Goal: Transaction & Acquisition: Purchase product/service

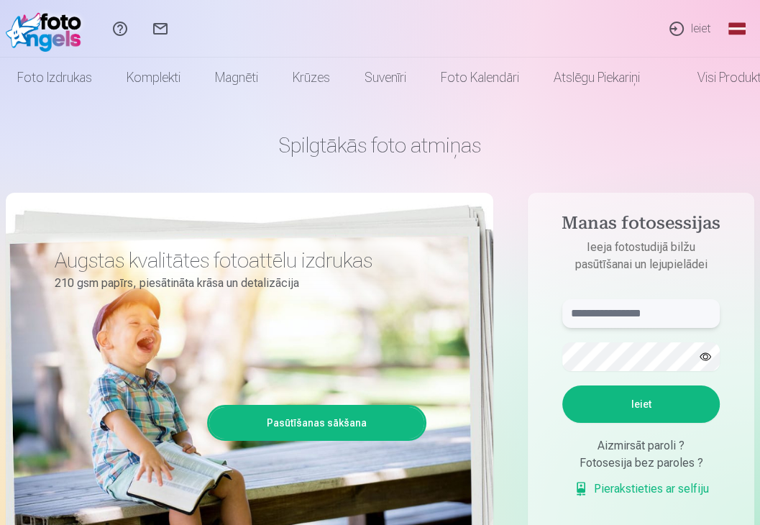
click at [624, 308] on input "text" at bounding box center [640, 313] width 157 height 29
type input "**********"
click at [671, 399] on button "Ieiet" at bounding box center [640, 403] width 157 height 37
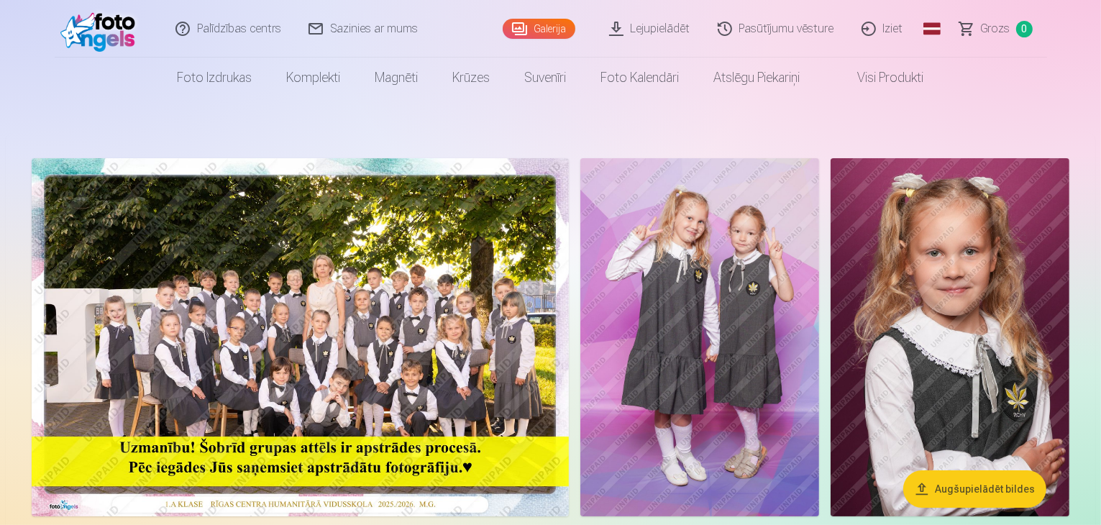
click at [569, 377] on img at bounding box center [300, 337] width 537 height 358
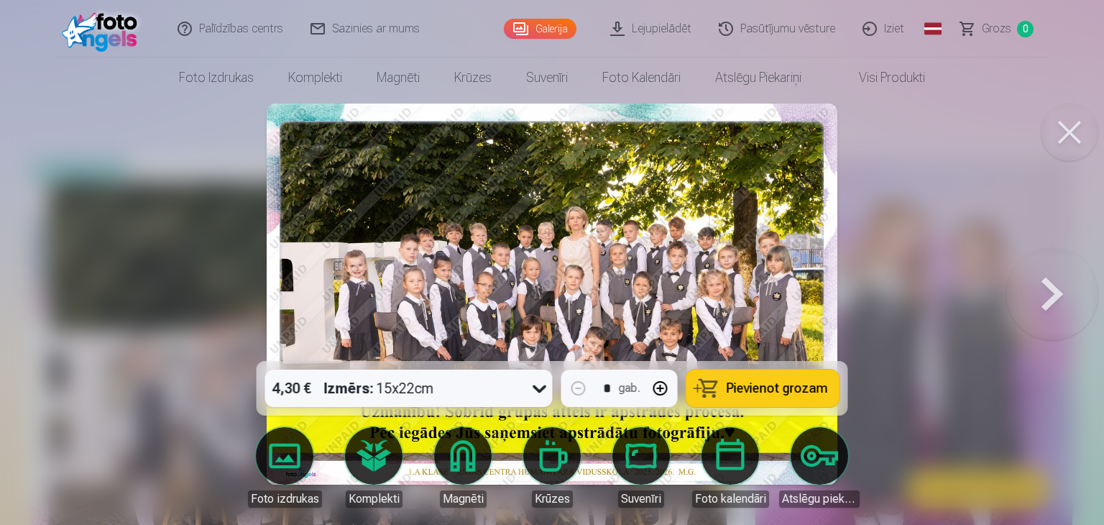
click at [759, 286] on button at bounding box center [1052, 294] width 92 height 105
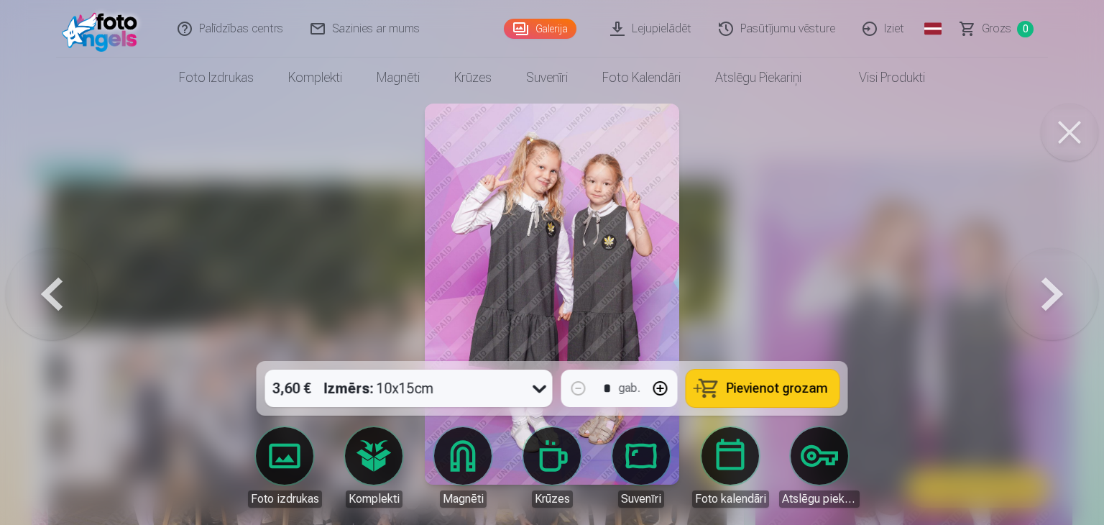
click at [759, 259] on div at bounding box center [552, 262] width 1104 height 525
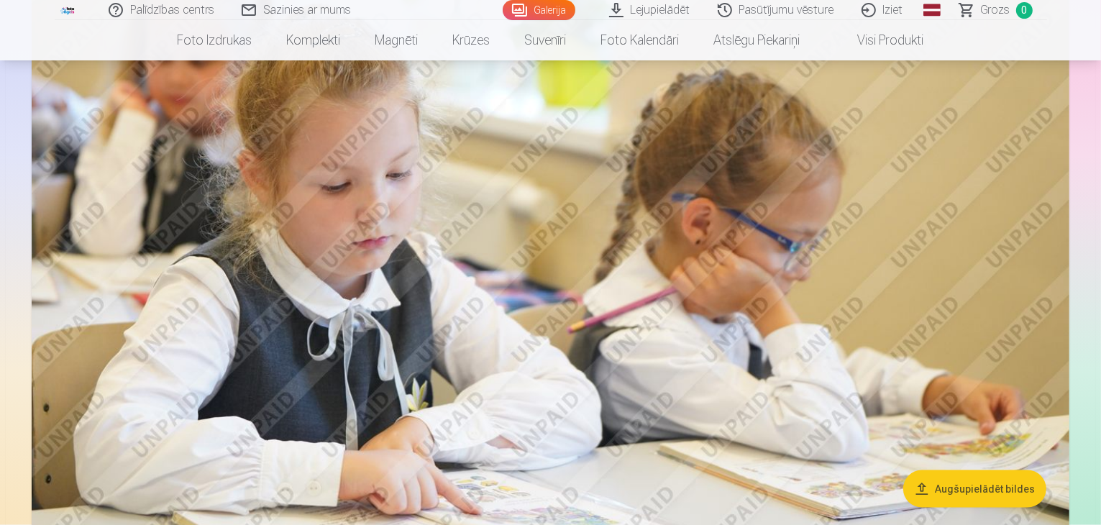
scroll to position [523, 0]
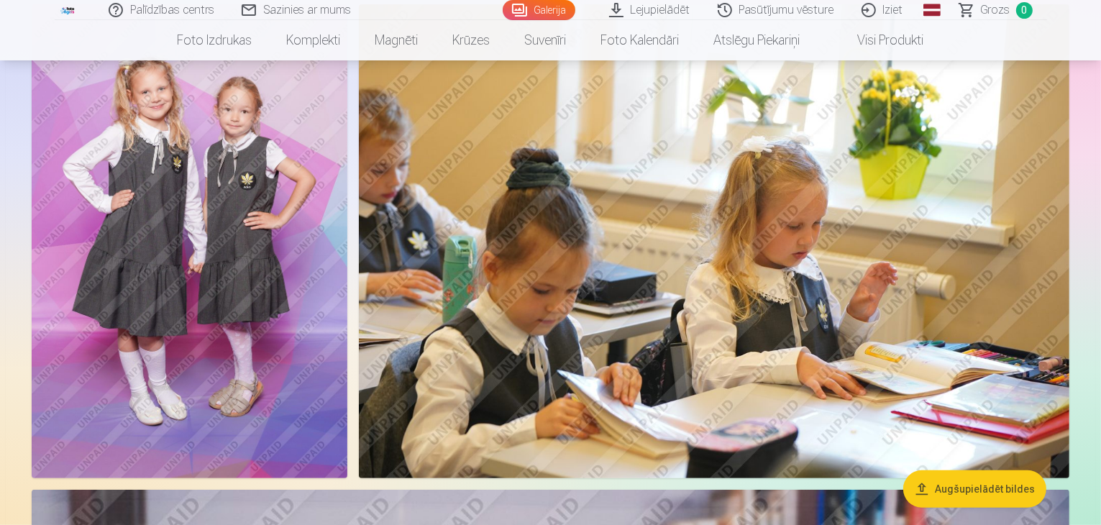
click at [759, 487] on button "Augšupielādēt bildes" at bounding box center [974, 488] width 143 height 37
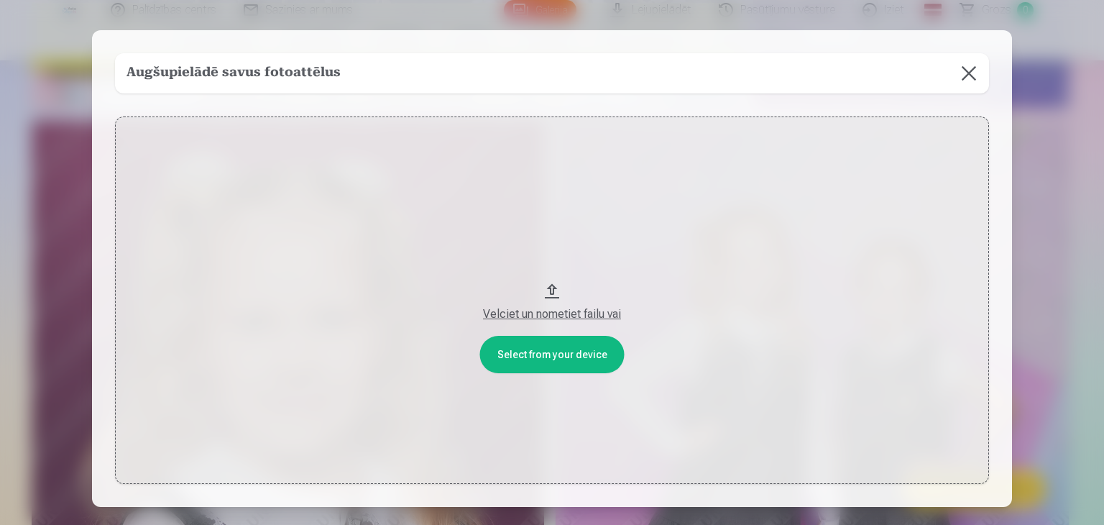
click at [563, 316] on div "Velciet un nometiet failu vai" at bounding box center [551, 314] width 845 height 17
click at [549, 286] on button "Velciet un nometiet failu vai" at bounding box center [552, 299] width 874 height 367
click at [559, 352] on button "Velciet un nometiet failu vai" at bounding box center [552, 299] width 874 height 367
click at [759, 75] on button at bounding box center [969, 73] width 40 height 40
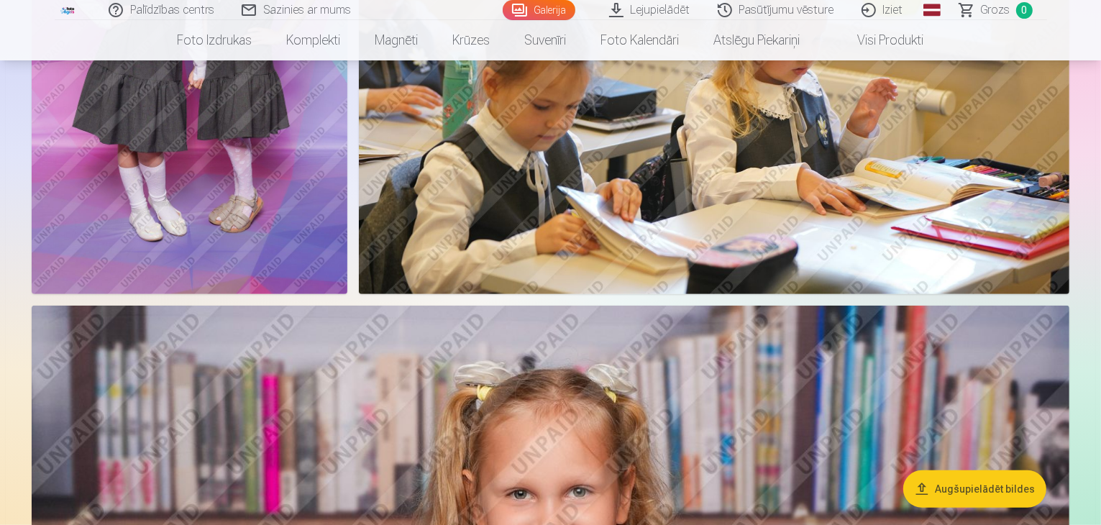
scroll to position [0, 0]
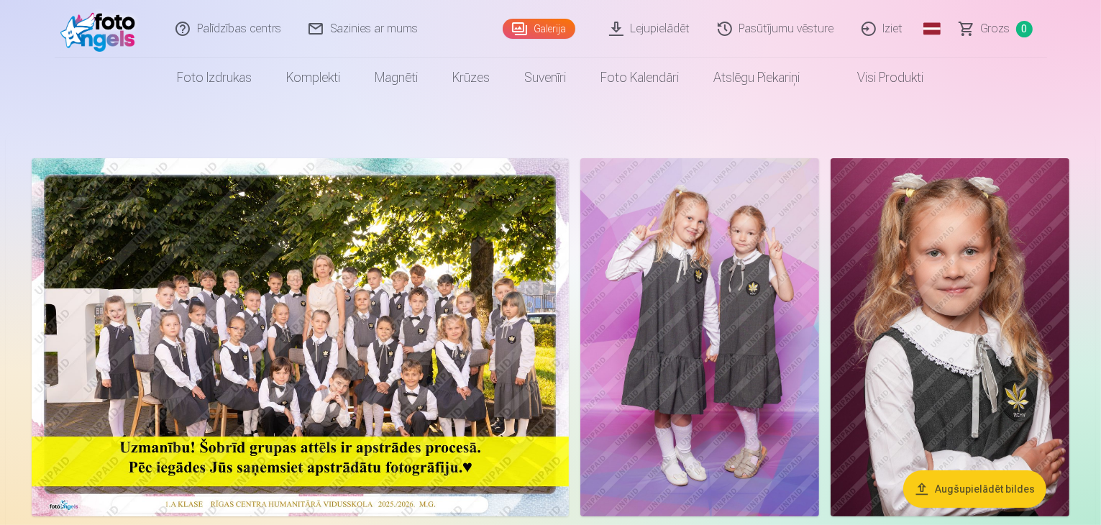
click at [428, 359] on img at bounding box center [300, 337] width 537 height 358
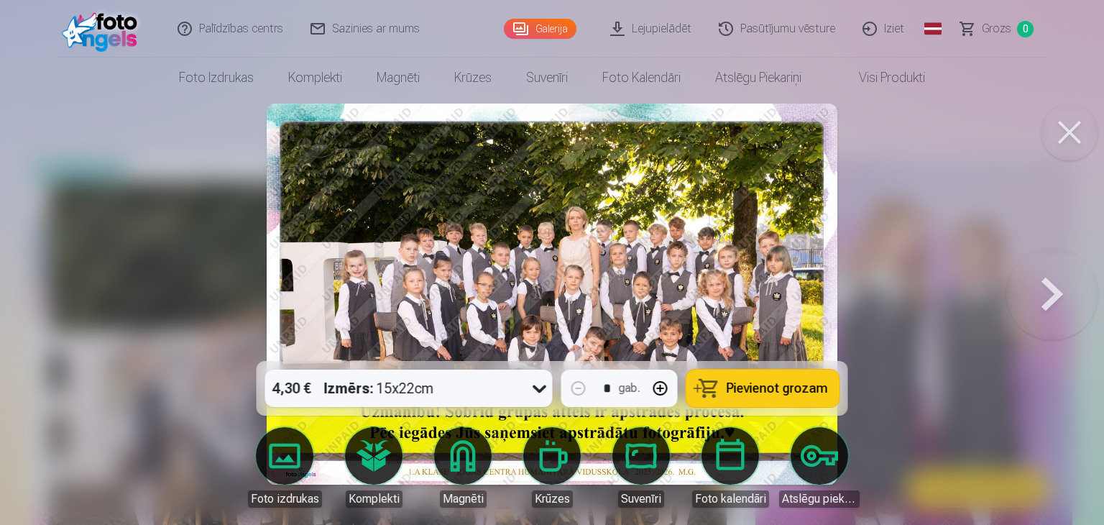
click at [664, 255] on img at bounding box center [552, 294] width 571 height 381
click at [696, 305] on img at bounding box center [552, 294] width 571 height 381
click at [759, 226] on div at bounding box center [552, 262] width 1104 height 525
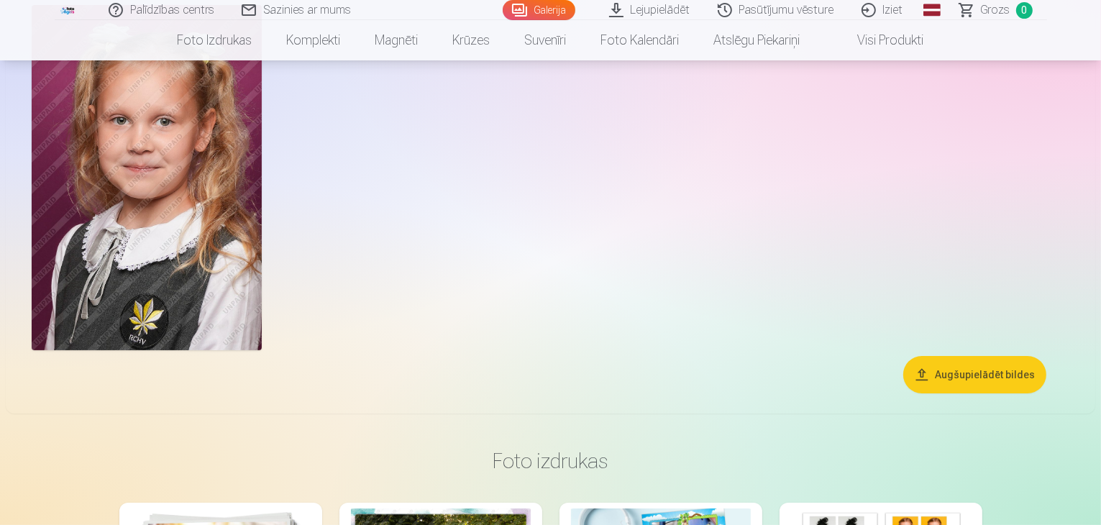
scroll to position [5578, 0]
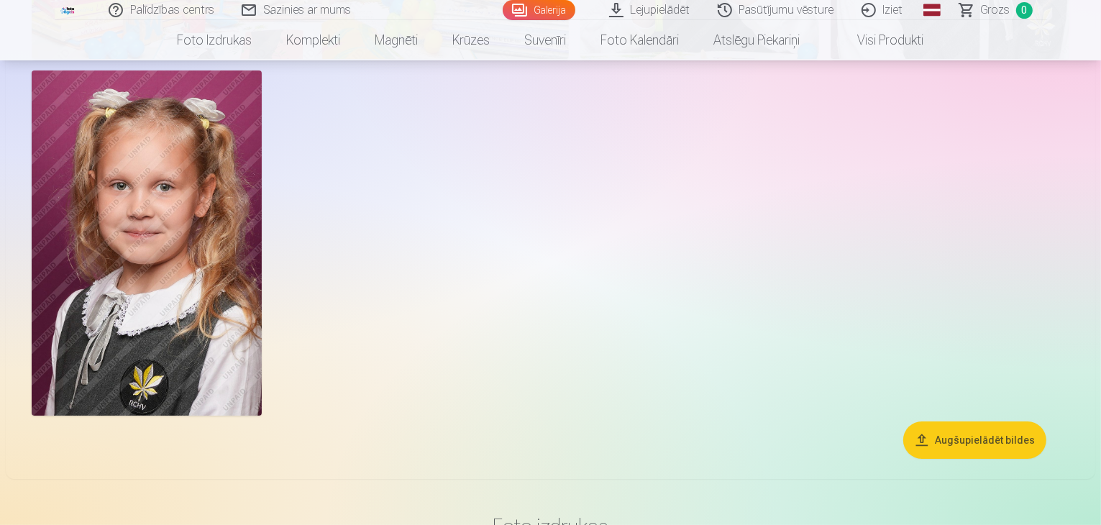
click at [759, 459] on button "Augšupielādēt bildes" at bounding box center [974, 439] width 143 height 37
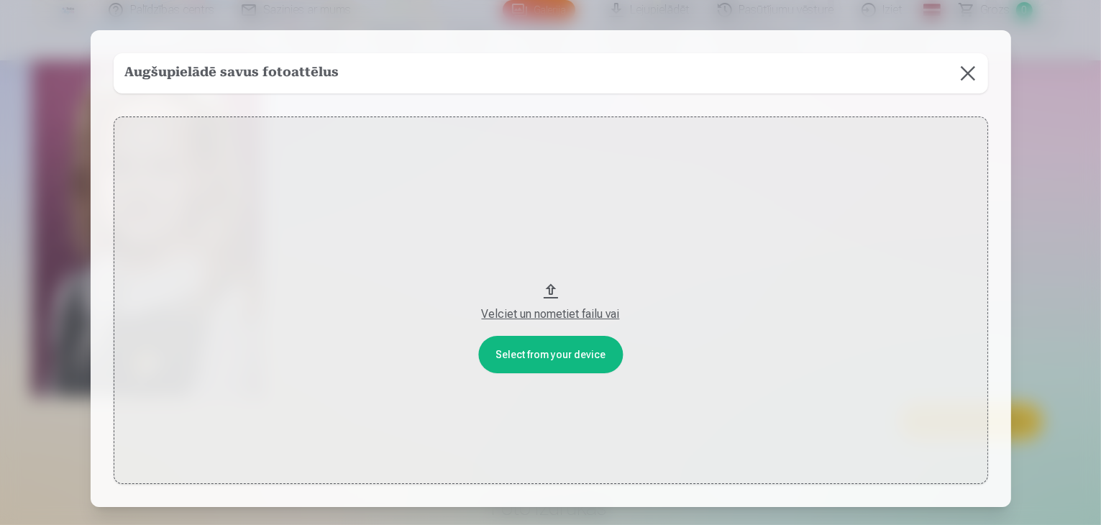
scroll to position [5595, 0]
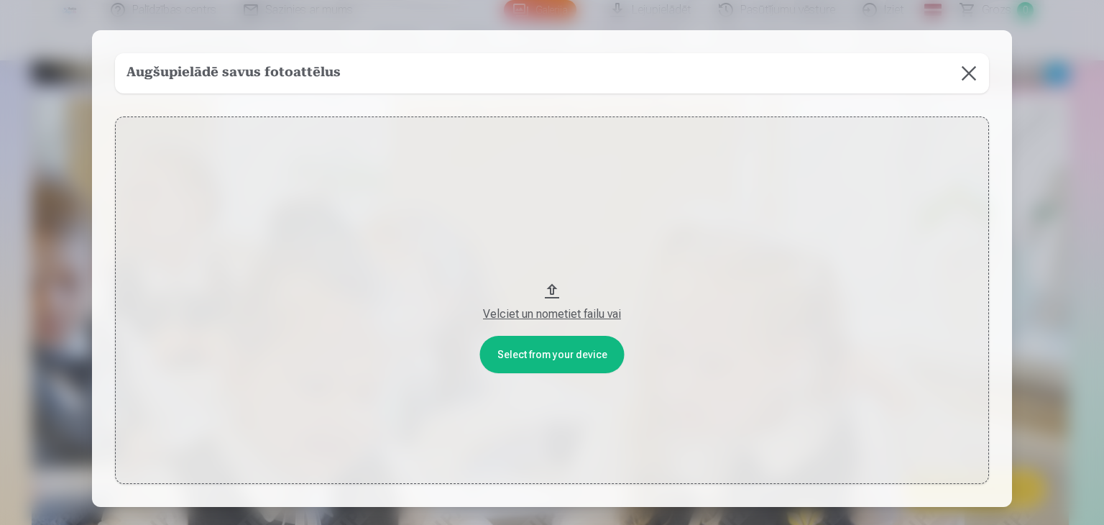
click at [759, 80] on button at bounding box center [969, 73] width 40 height 40
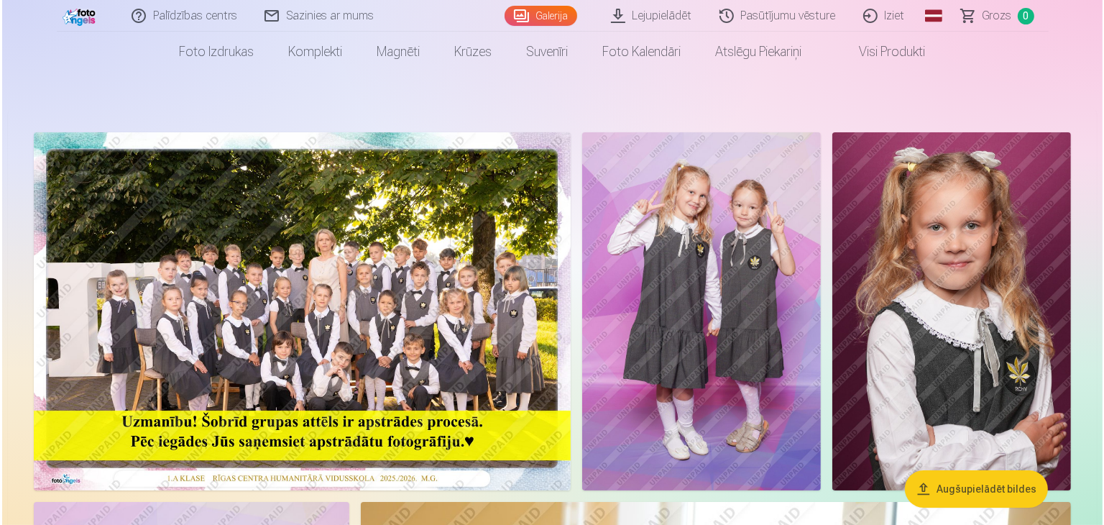
scroll to position [275, 0]
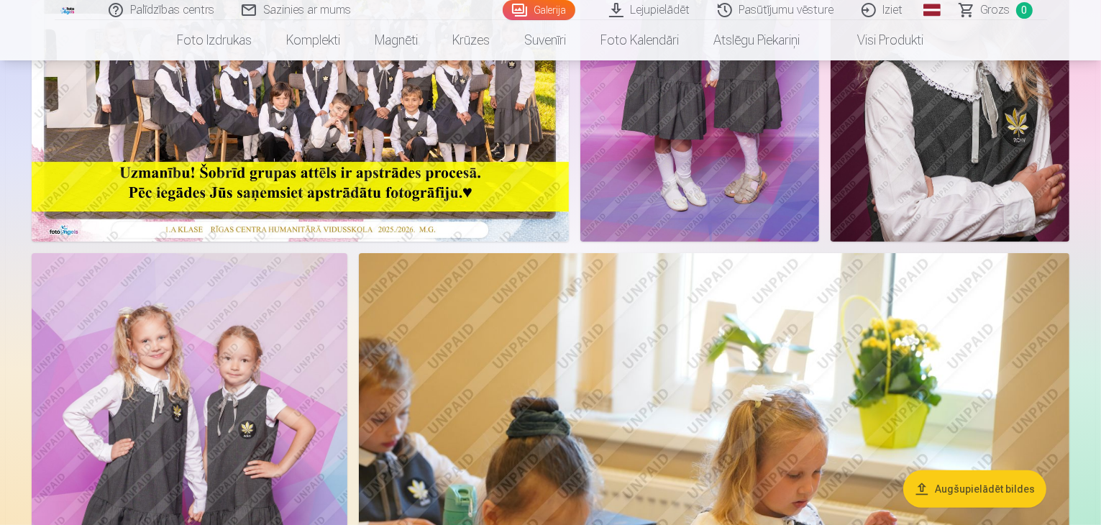
click at [413, 170] on img at bounding box center [300, 63] width 537 height 358
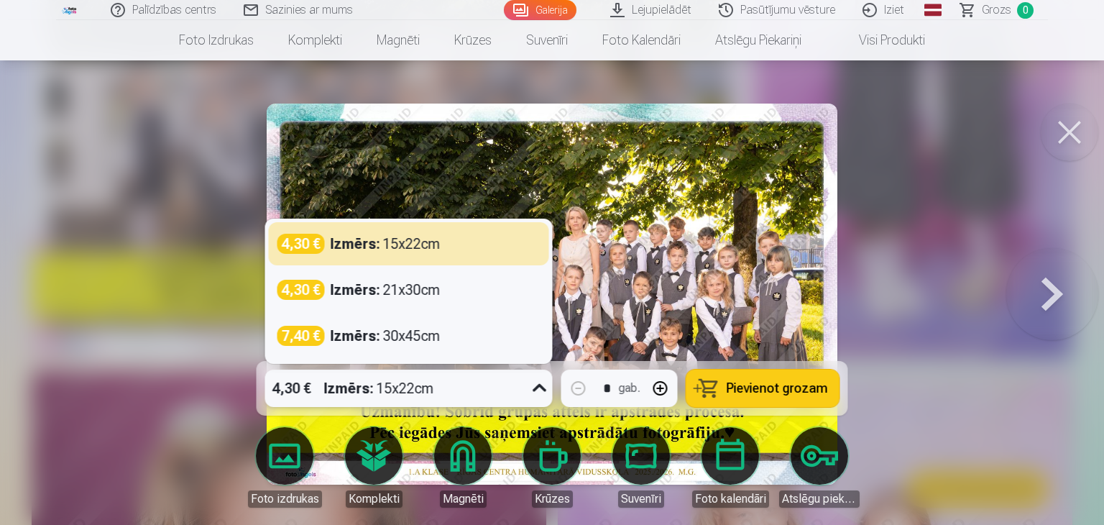
click at [536, 389] on icon at bounding box center [540, 388] width 14 height 8
click at [759, 383] on button "Pievienot grozam" at bounding box center [762, 387] width 153 height 37
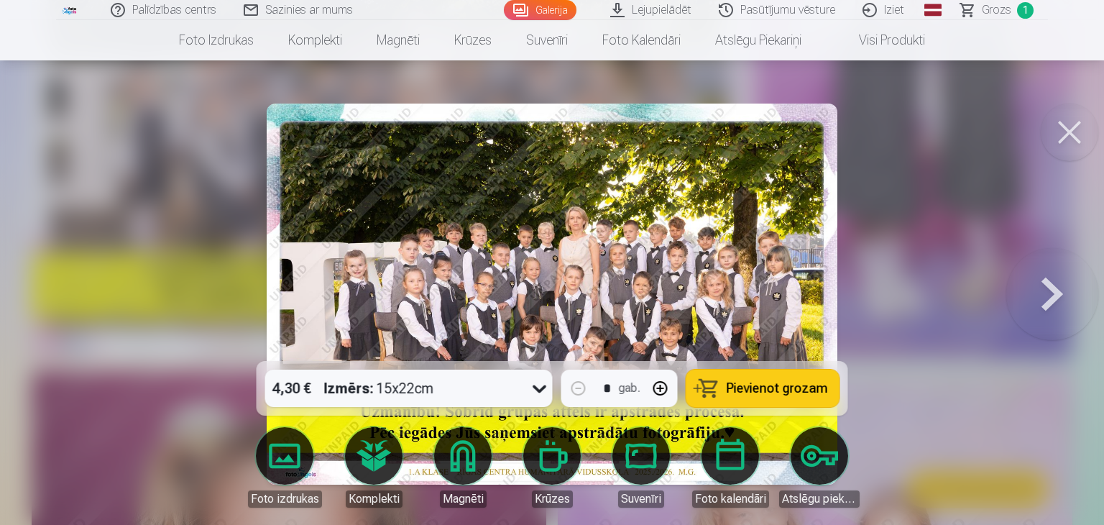
click at [759, 300] on button at bounding box center [1052, 294] width 92 height 105
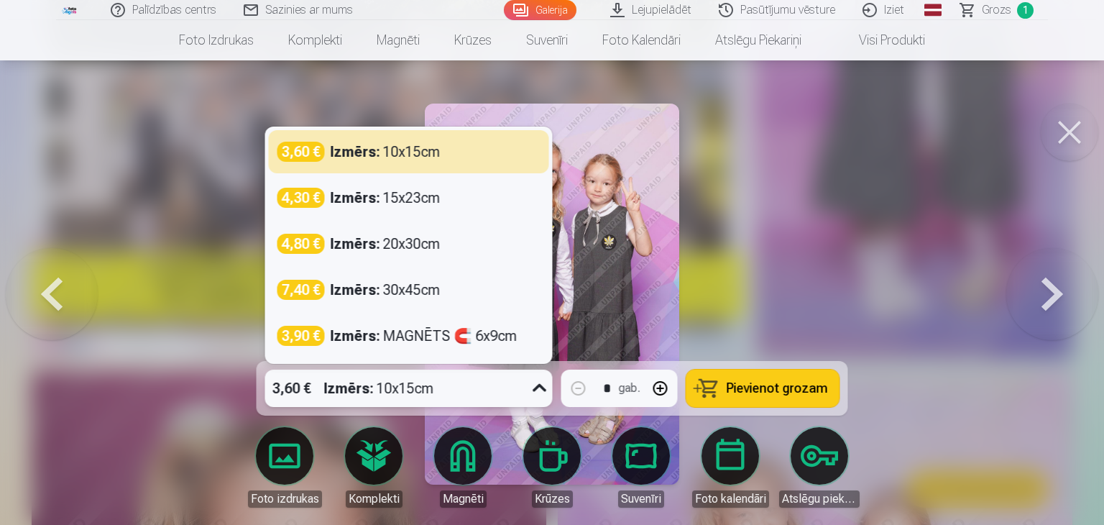
click at [538, 385] on icon at bounding box center [539, 388] width 23 height 23
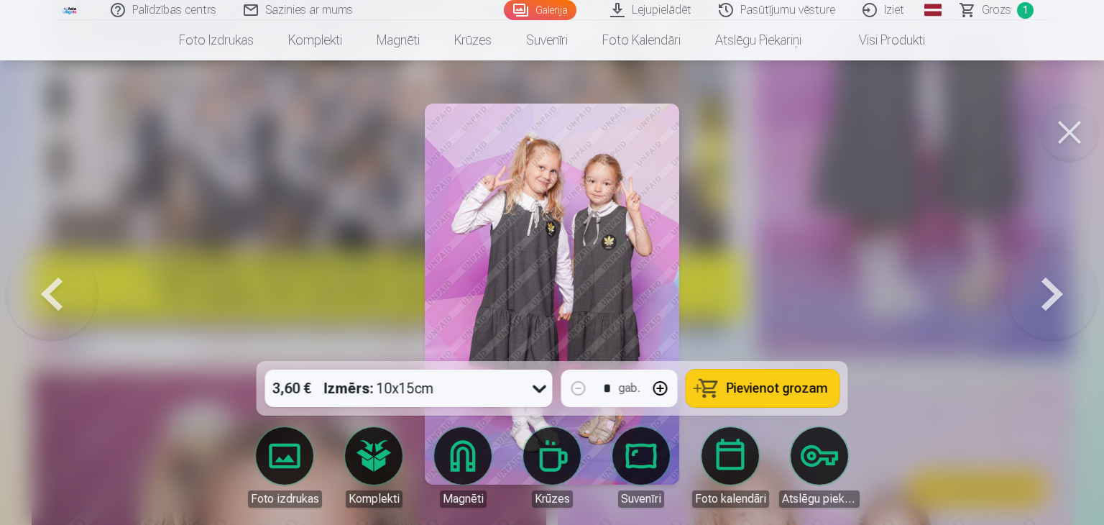
click at [759, 391] on span "Pievienot grozam" at bounding box center [777, 388] width 101 height 13
click at [759, 299] on button at bounding box center [1052, 294] width 92 height 105
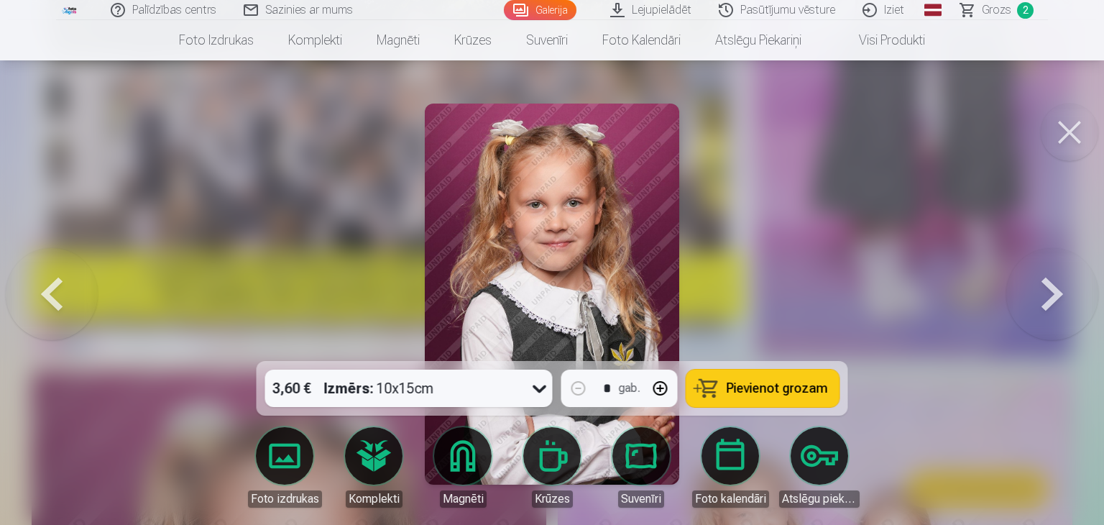
click at [759, 299] on button at bounding box center [1052, 294] width 92 height 105
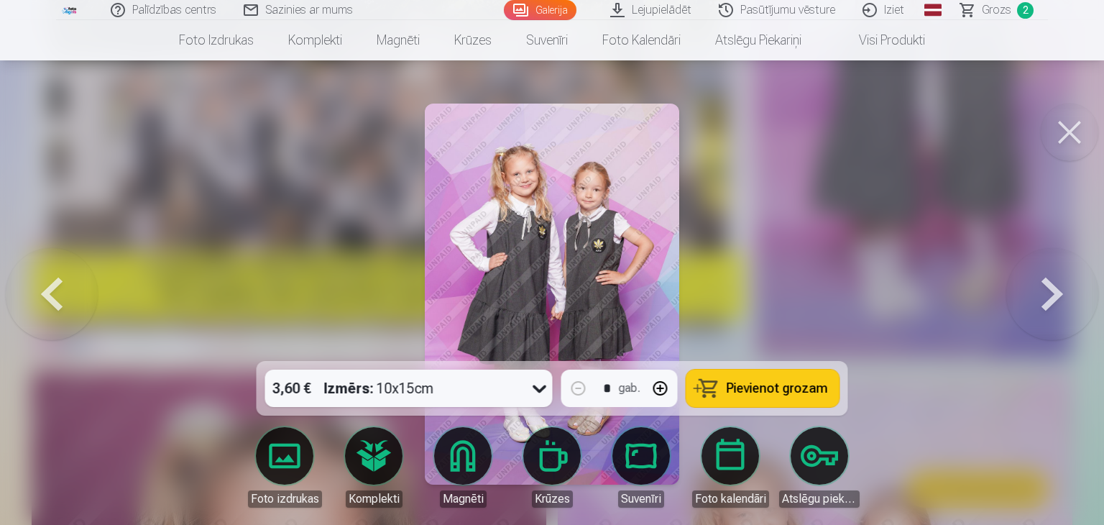
click at [49, 299] on button at bounding box center [52, 294] width 92 height 105
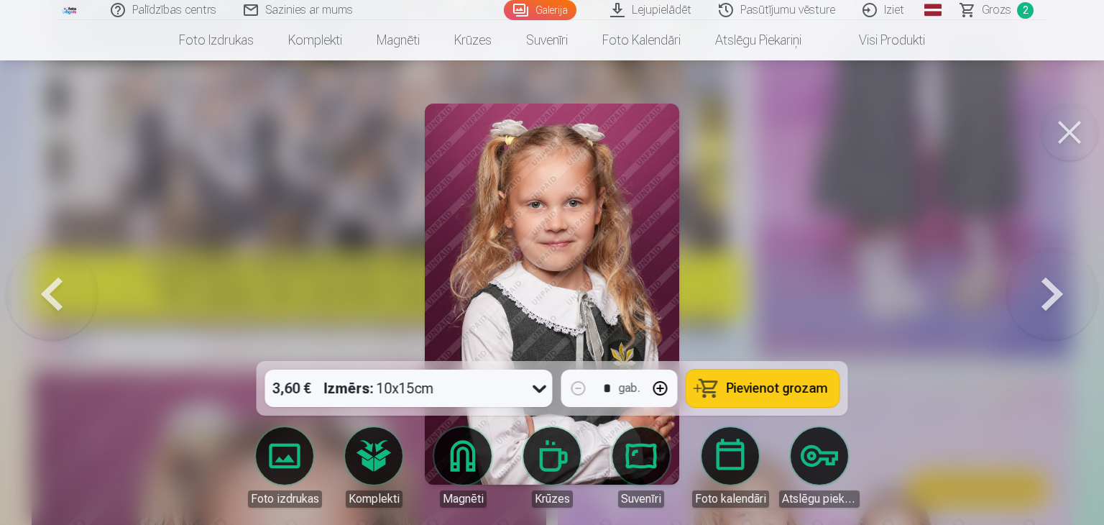
click at [49, 299] on button at bounding box center [52, 294] width 92 height 105
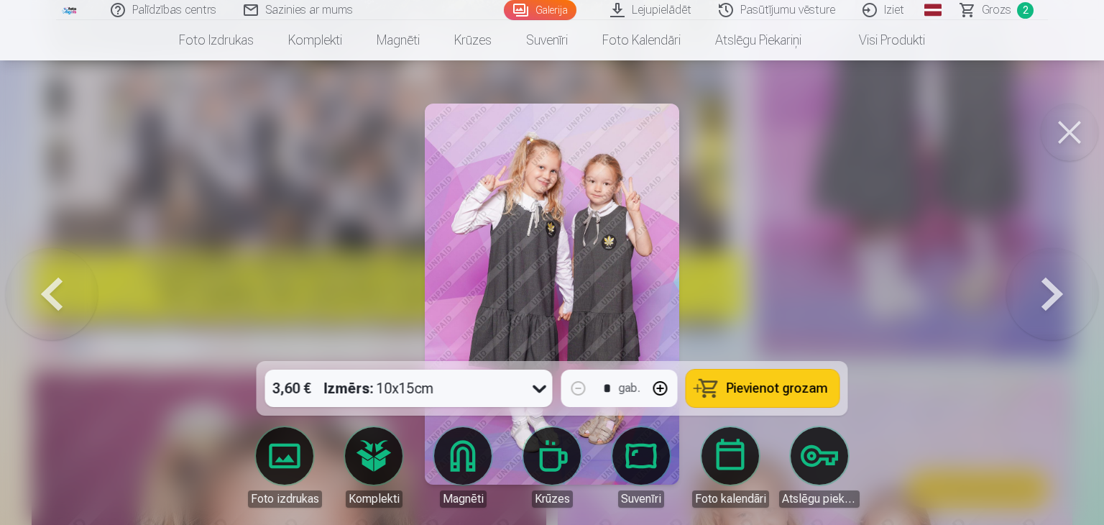
click at [759, 296] on button at bounding box center [1052, 294] width 92 height 105
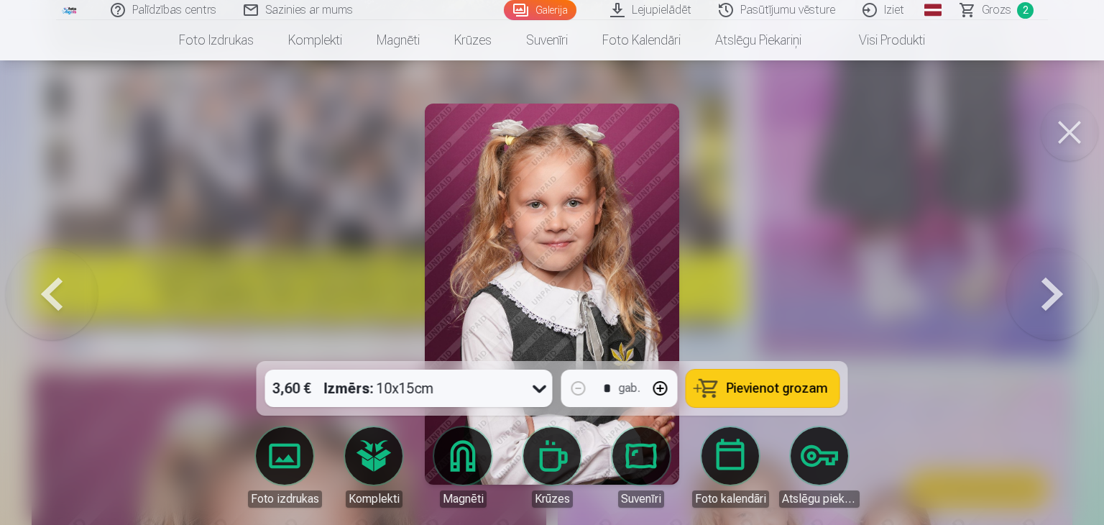
click at [759, 296] on button at bounding box center [1052, 294] width 92 height 105
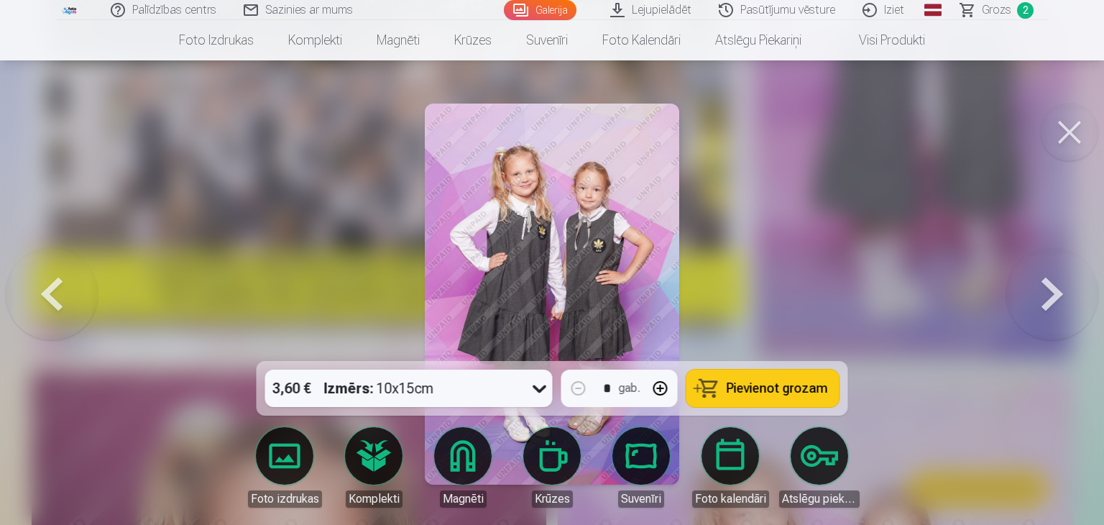
click at [759, 296] on button at bounding box center [1052, 294] width 92 height 105
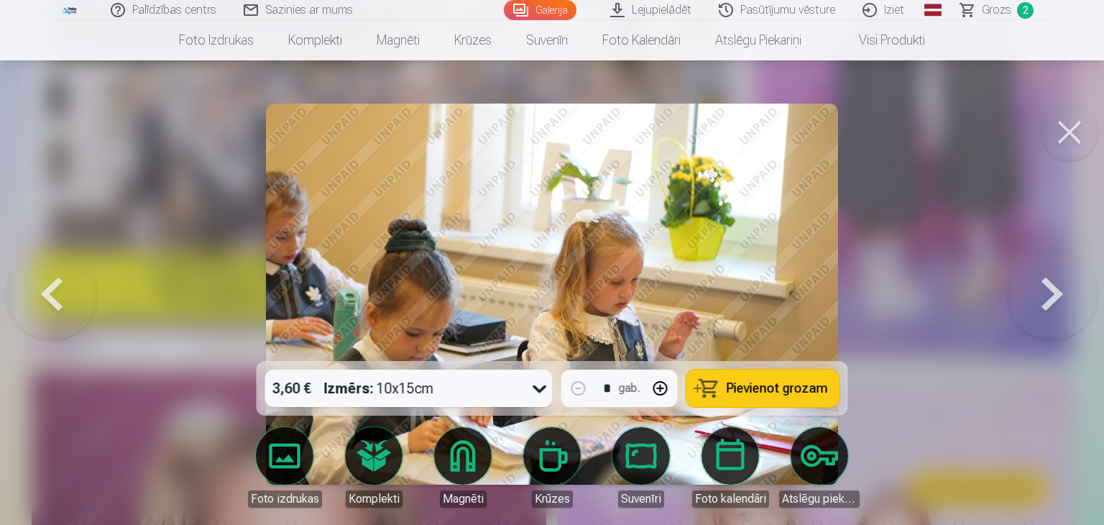
click at [759, 295] on button at bounding box center [1052, 294] width 92 height 105
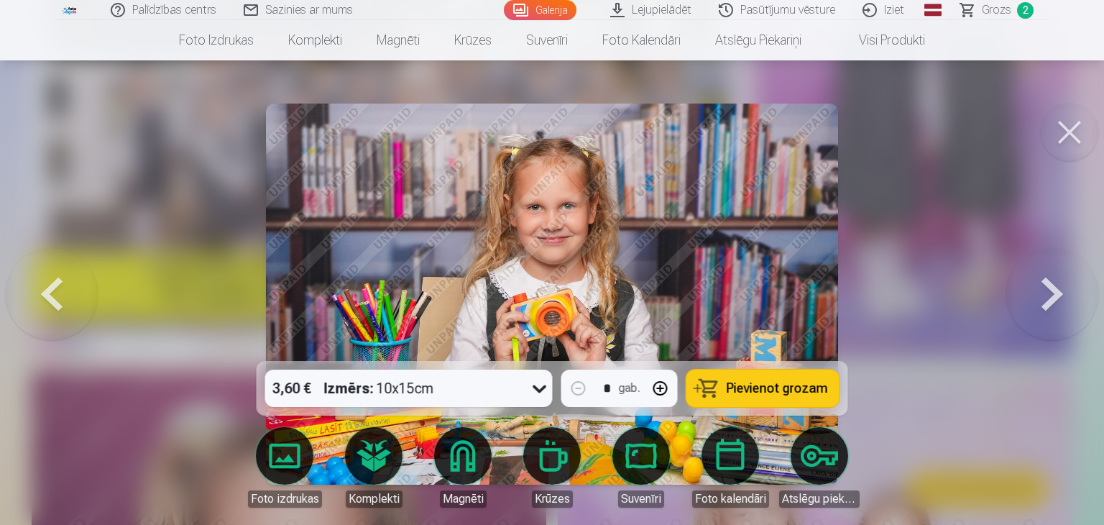
click at [759, 295] on button at bounding box center [1052, 294] width 92 height 105
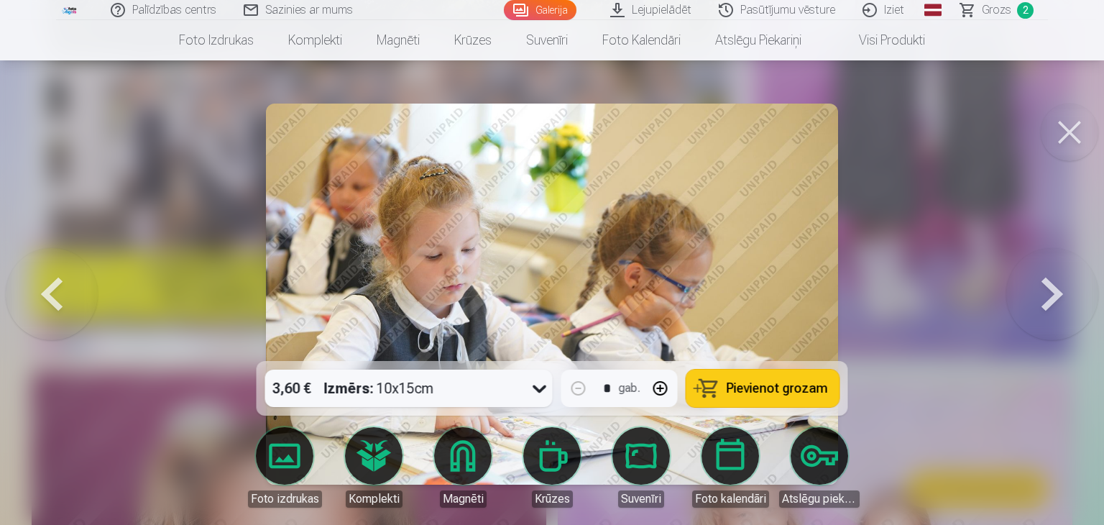
click at [759, 295] on button at bounding box center [1052, 294] width 92 height 105
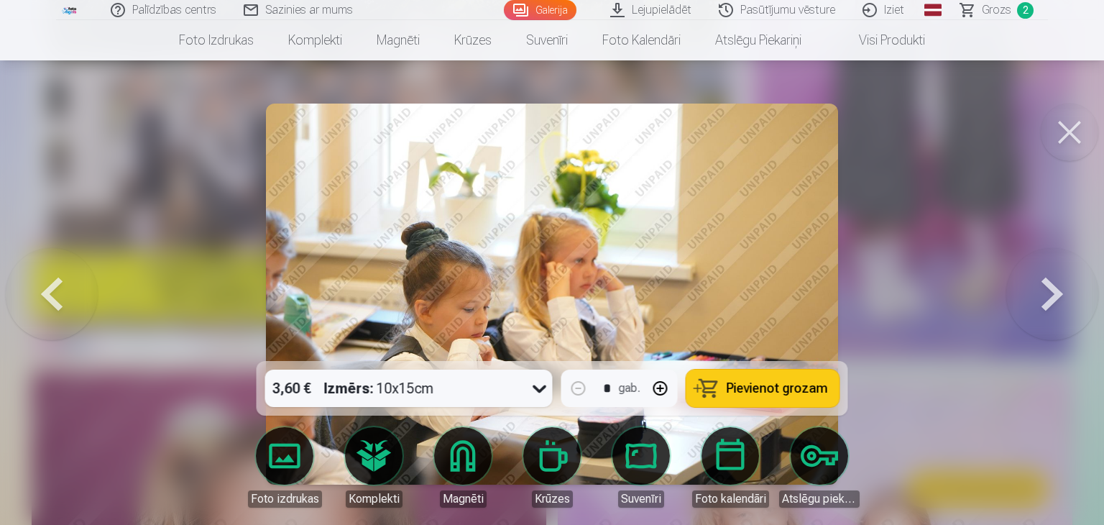
click at [759, 295] on button at bounding box center [1052, 294] width 92 height 105
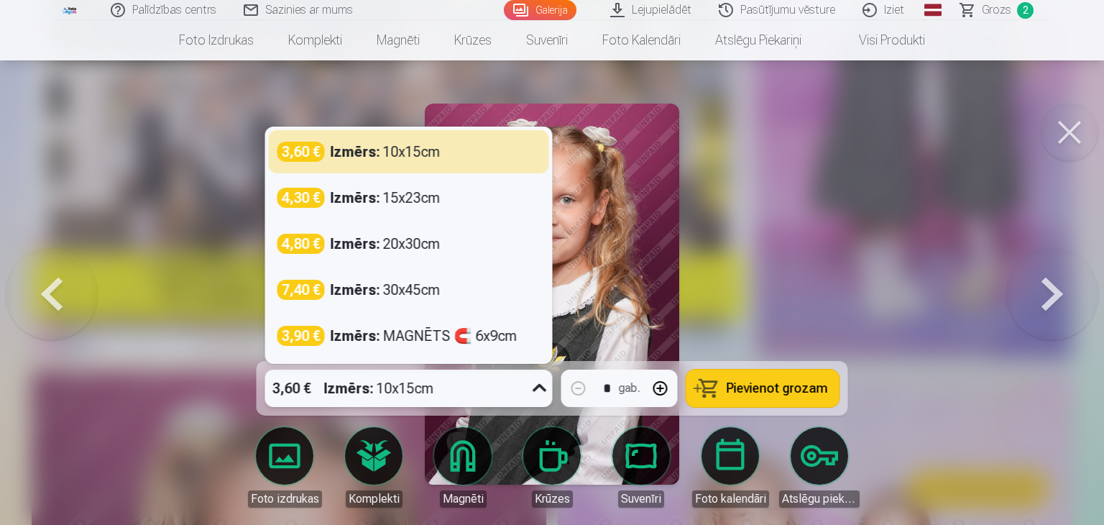
click at [540, 389] on icon at bounding box center [539, 388] width 23 height 23
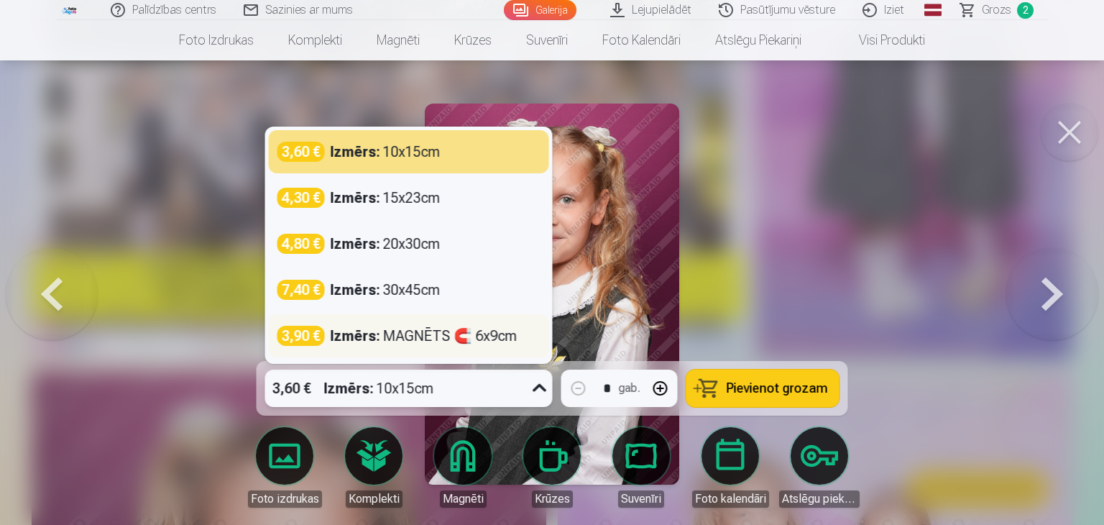
click at [419, 331] on div "Izmērs : MAGNĒTS 🧲 6x9cm" at bounding box center [424, 336] width 187 height 20
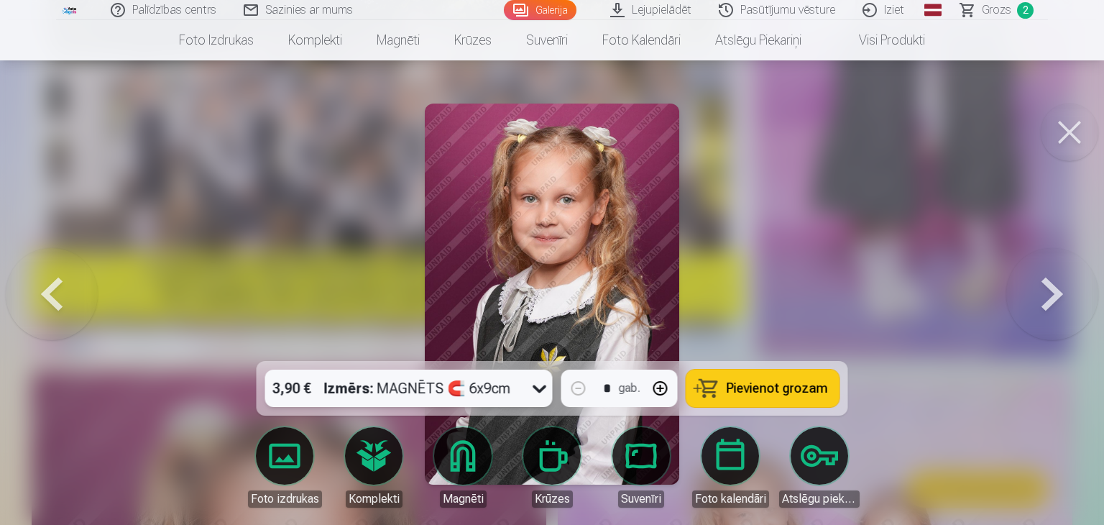
click at [759, 387] on span "Pievienot grozam" at bounding box center [777, 388] width 101 height 13
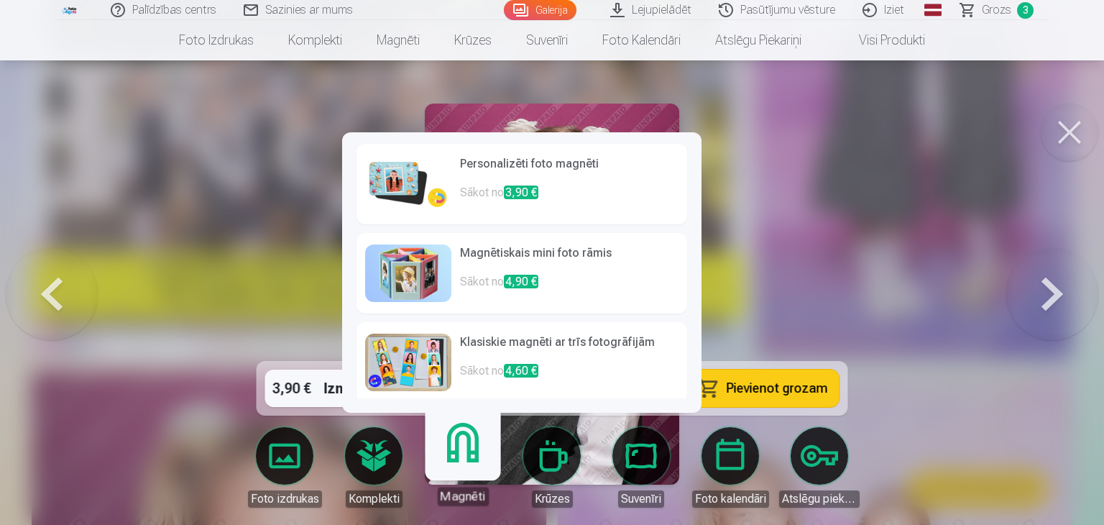
click at [466, 464] on link "Magnēti" at bounding box center [462, 461] width 88 height 88
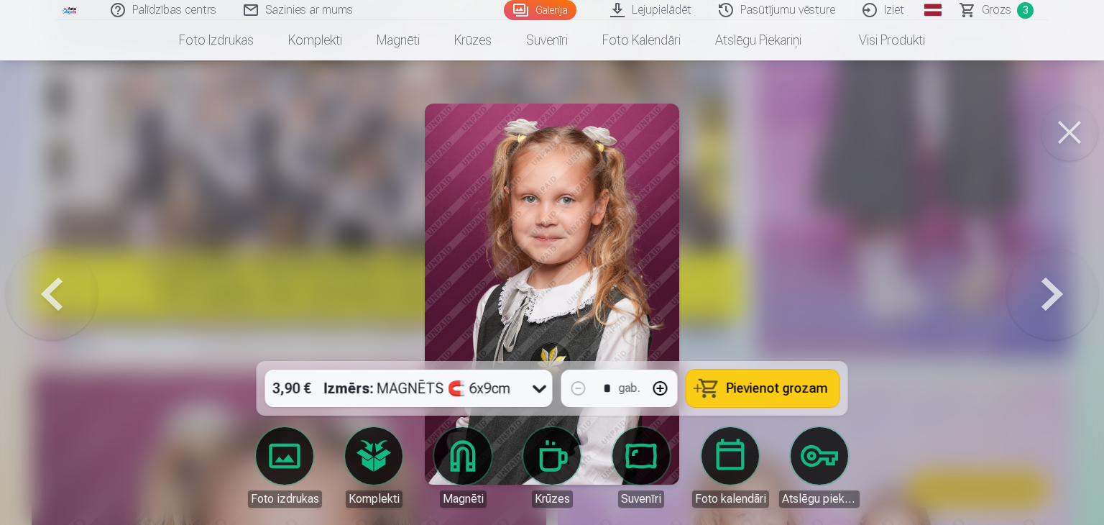
click at [759, 288] on button at bounding box center [1052, 294] width 92 height 105
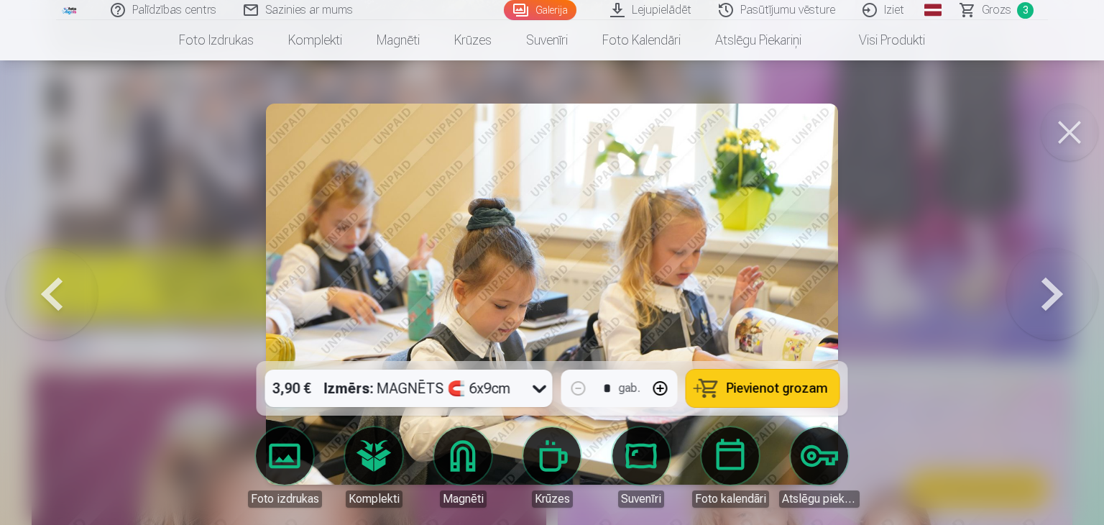
click at [759, 288] on button at bounding box center [1052, 294] width 92 height 105
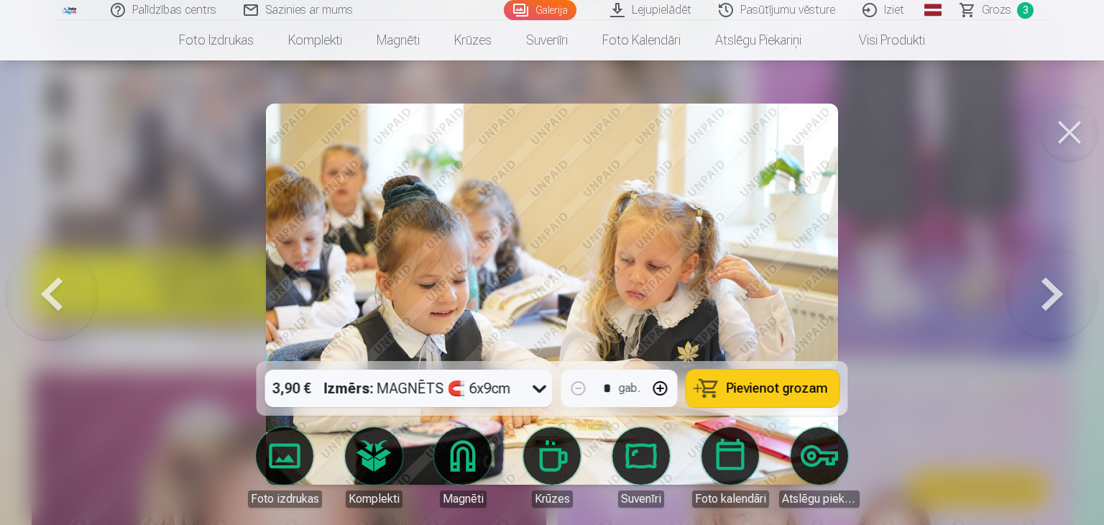
click at [759, 288] on button at bounding box center [1052, 294] width 92 height 105
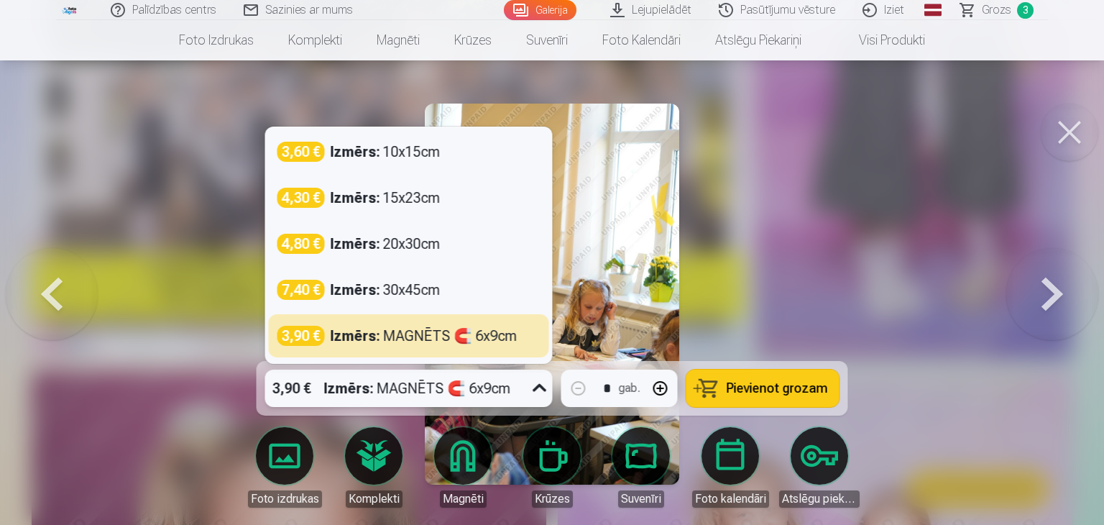
click at [543, 387] on icon at bounding box center [540, 388] width 14 height 8
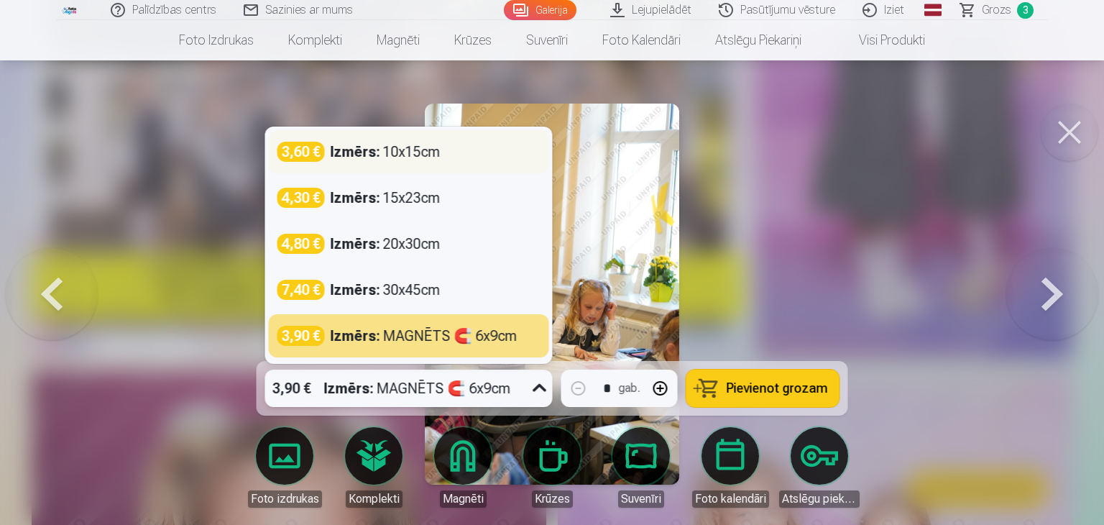
click at [400, 153] on div "Izmērs : 10x15cm" at bounding box center [386, 152] width 110 height 20
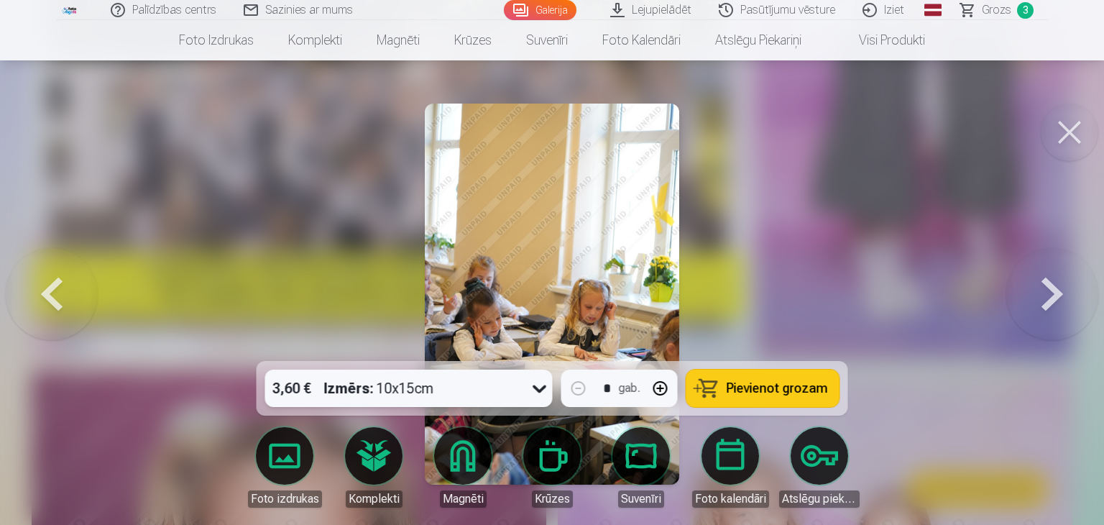
click at [759, 387] on span "Pievienot grozam" at bounding box center [777, 388] width 101 height 13
click at [759, 297] on button at bounding box center [1052, 294] width 92 height 105
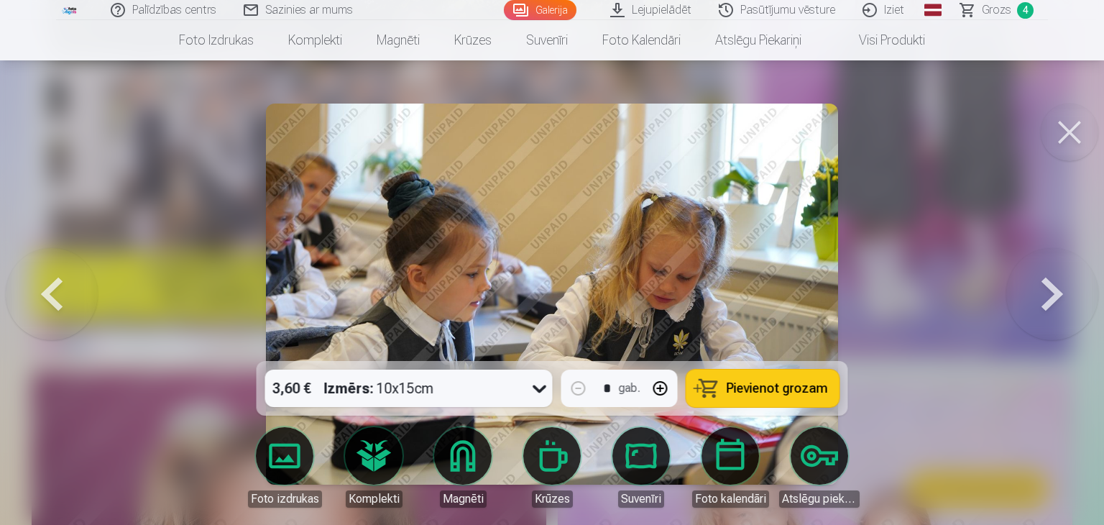
click at [759, 386] on span "Pievienot grozam" at bounding box center [777, 388] width 101 height 13
click at [759, 10] on span "5" at bounding box center [1025, 10] width 17 height 17
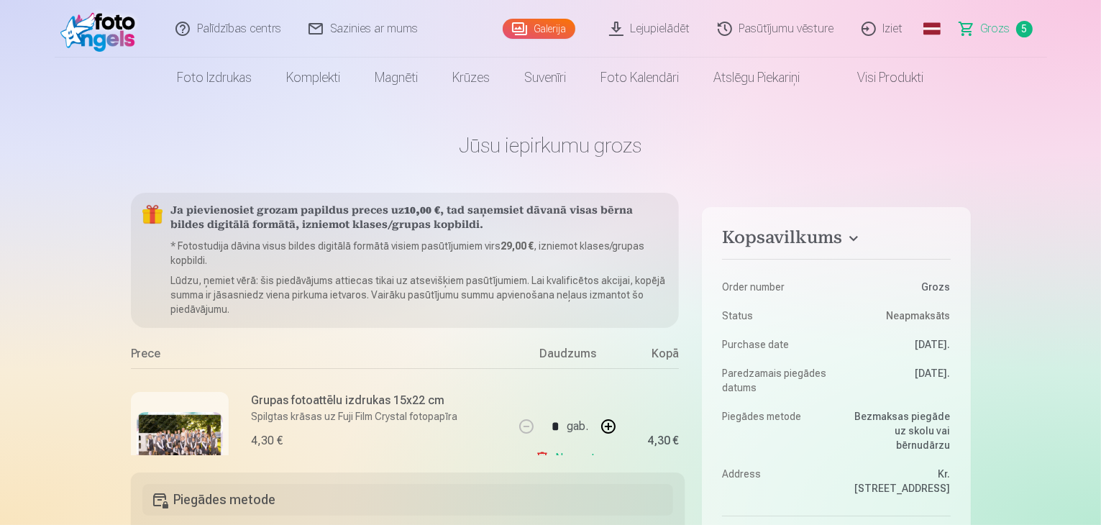
click at [759, 31] on span "5" at bounding box center [1024, 29] width 17 height 17
click at [759, 27] on span "Grozs" at bounding box center [994, 28] width 29 height 17
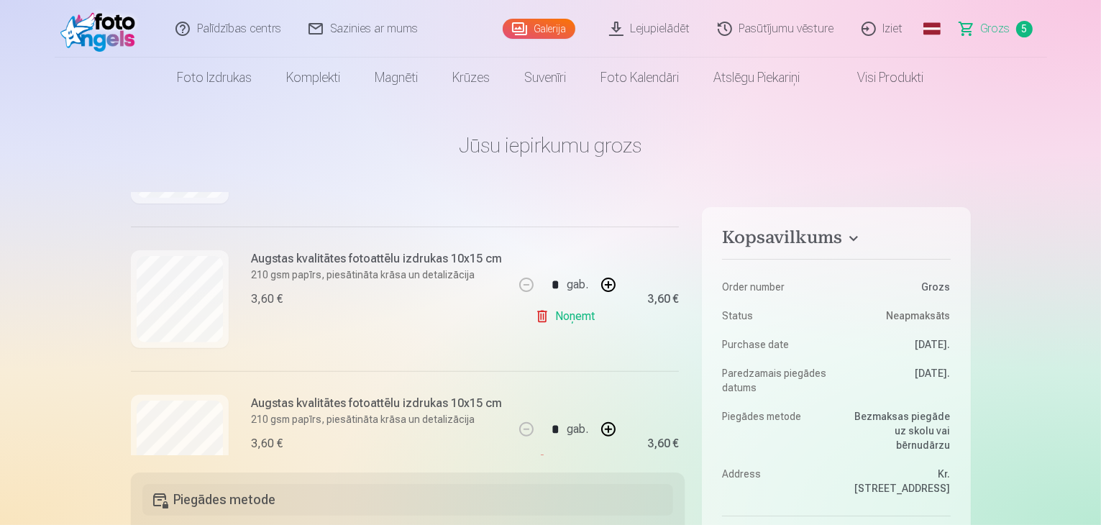
scroll to position [590, 0]
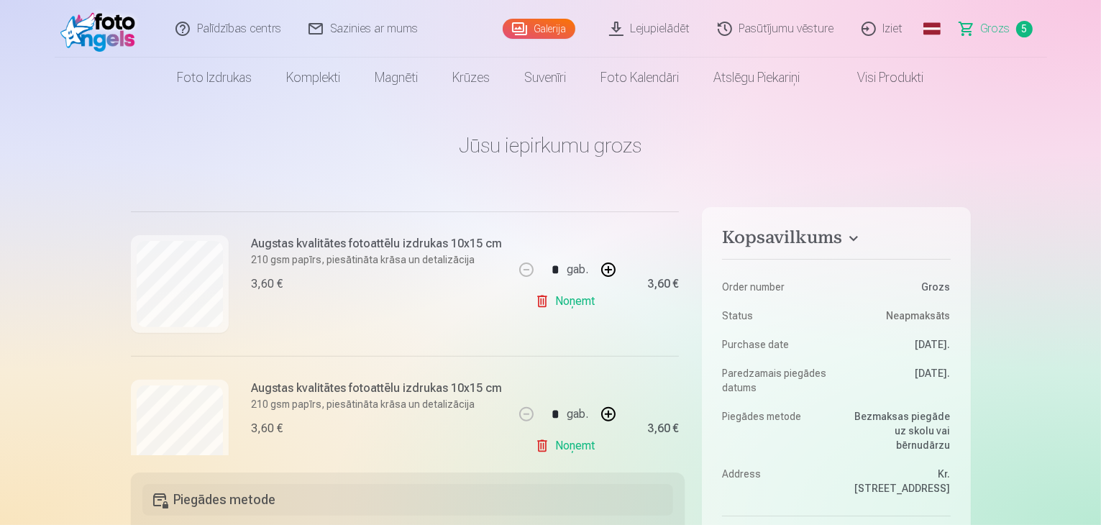
click at [578, 300] on link "Noņemt" at bounding box center [567, 301] width 65 height 29
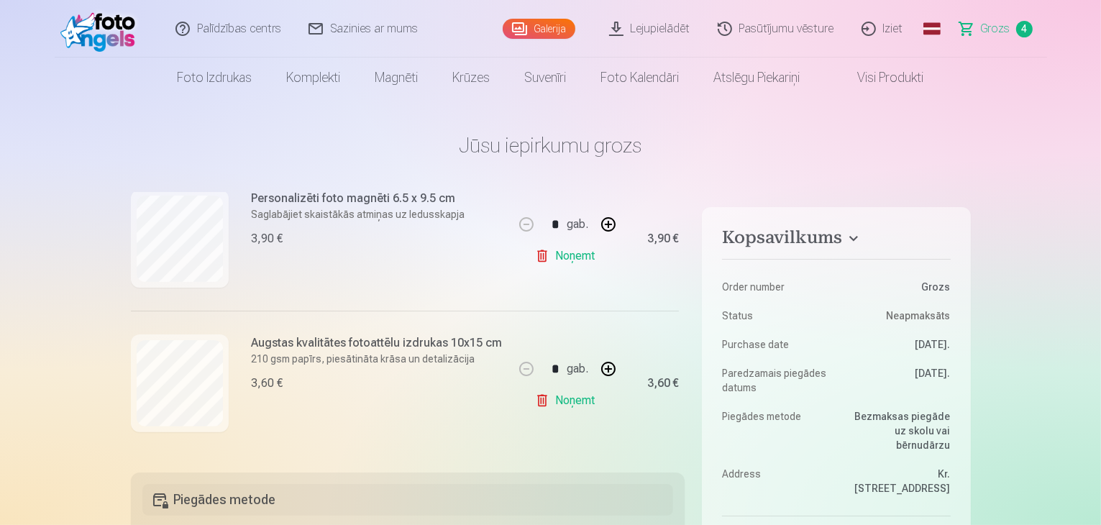
click at [561, 29] on link "Galerija" at bounding box center [538, 29] width 73 height 20
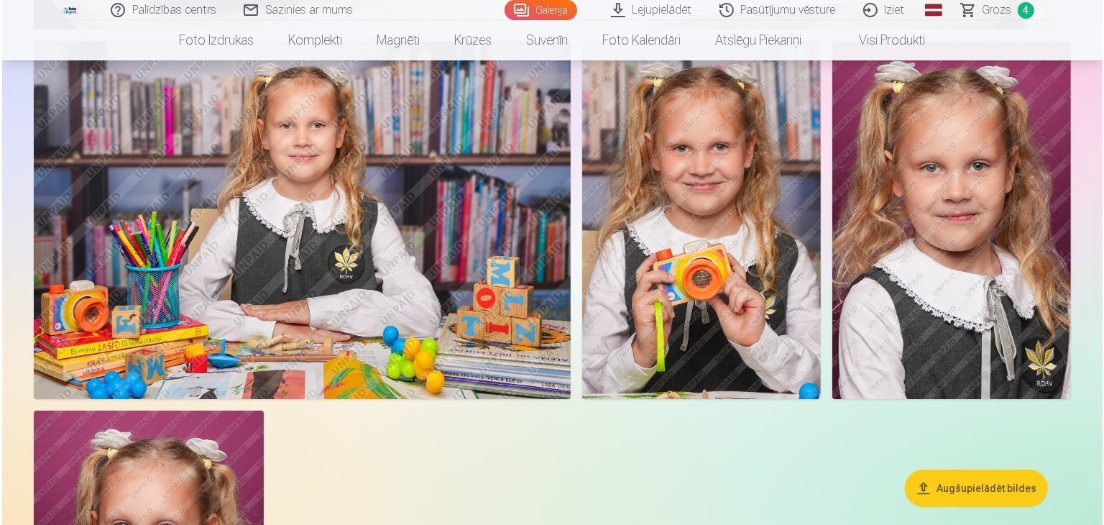
scroll to position [5251, 0]
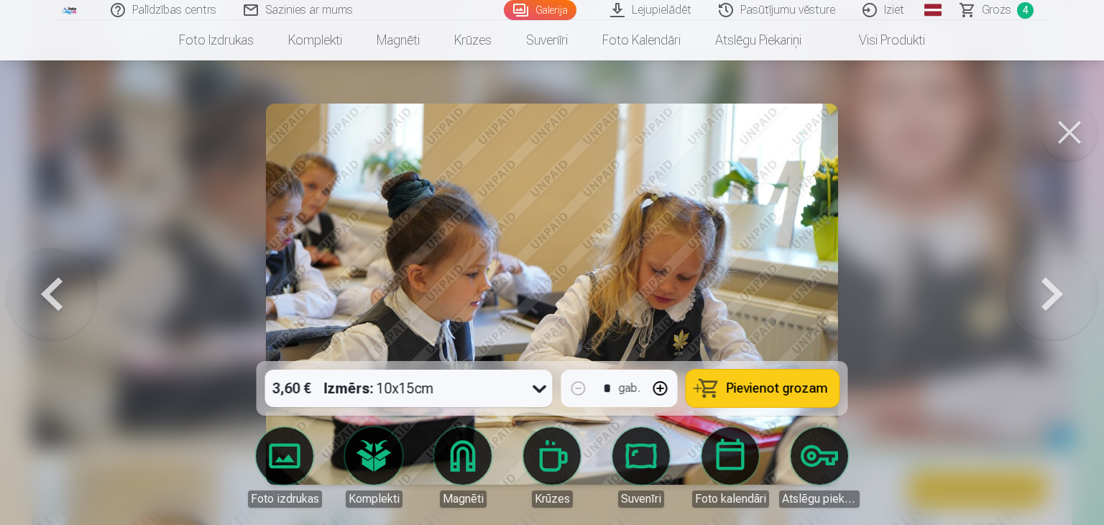
click at [759, 387] on span "Pievienot grozam" at bounding box center [777, 388] width 101 height 13
click at [759, 294] on button at bounding box center [1052, 294] width 92 height 105
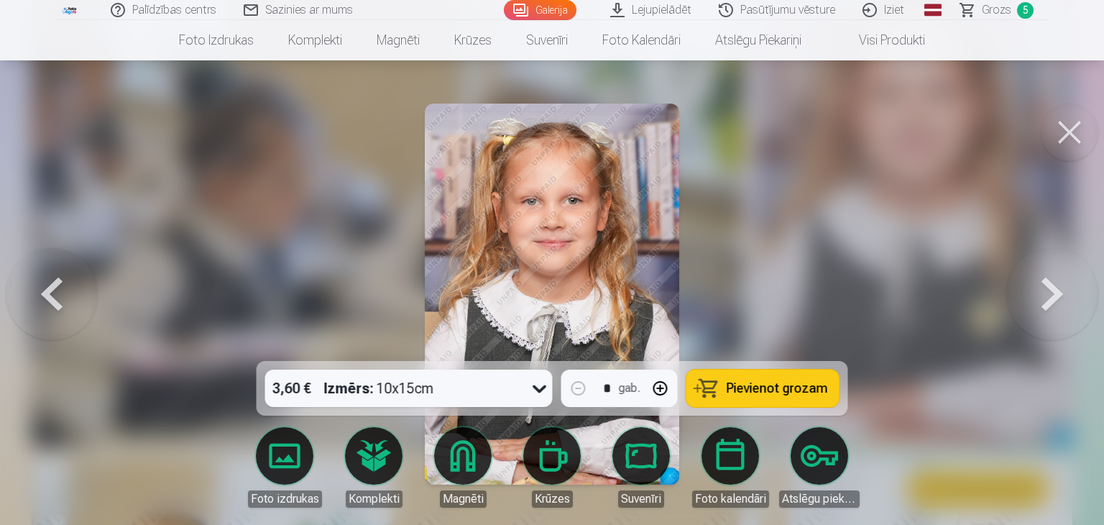
click at [759, 294] on button at bounding box center [1052, 294] width 92 height 105
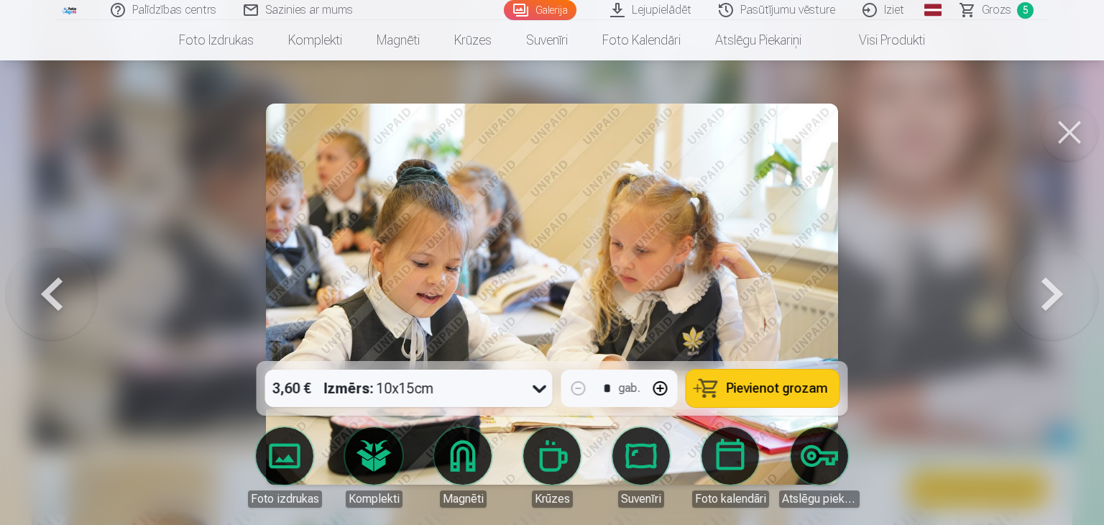
click at [759, 294] on button at bounding box center [1052, 294] width 92 height 105
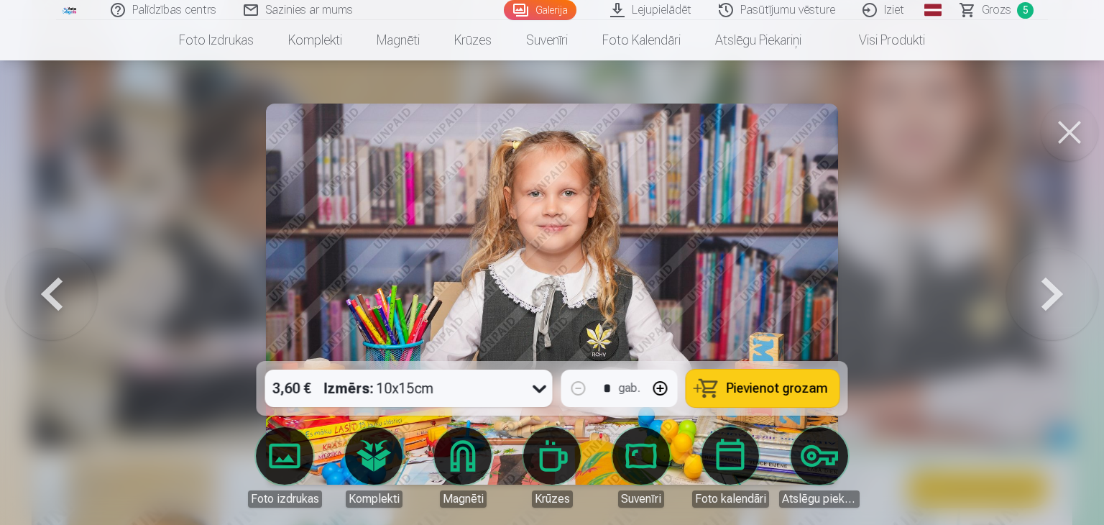
click at [759, 294] on button at bounding box center [1052, 294] width 92 height 105
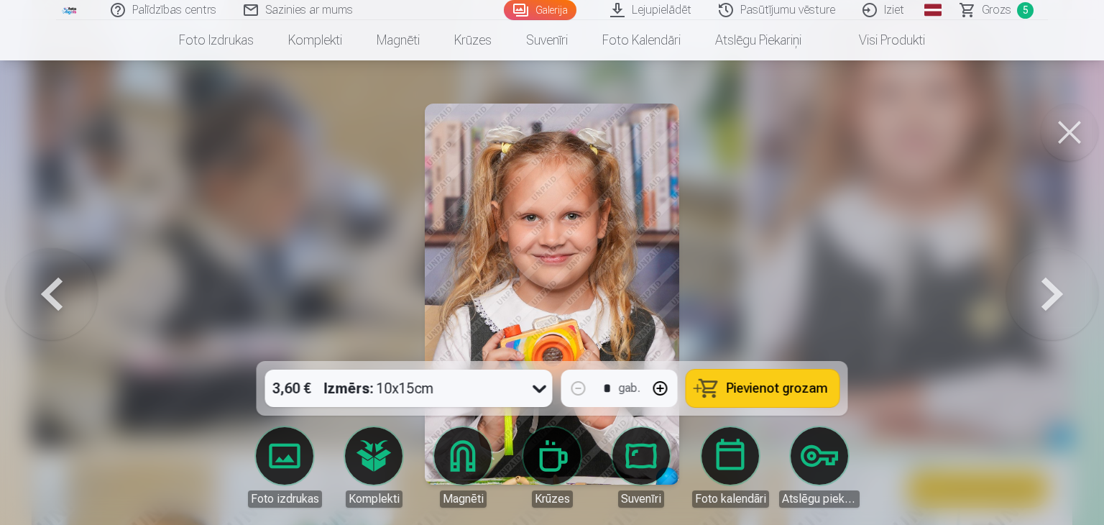
click at [759, 294] on button at bounding box center [1052, 294] width 92 height 105
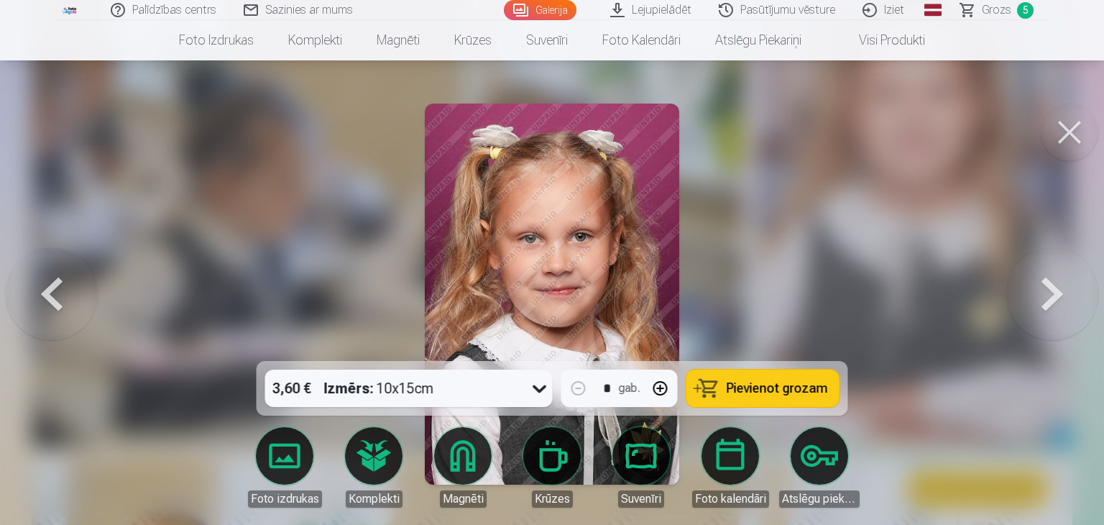
click at [759, 294] on button at bounding box center [1052, 294] width 92 height 105
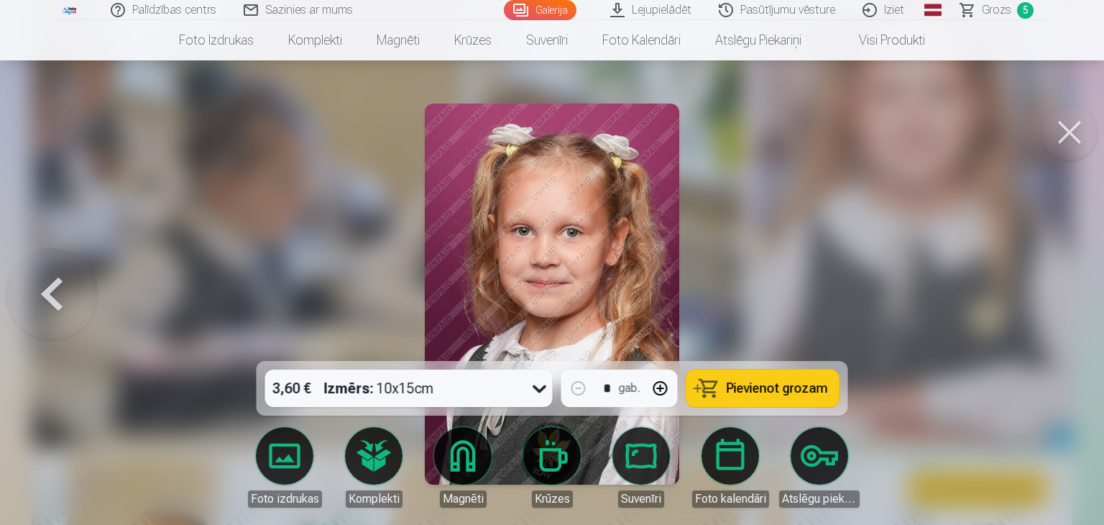
click at [759, 294] on div at bounding box center [552, 262] width 1104 height 525
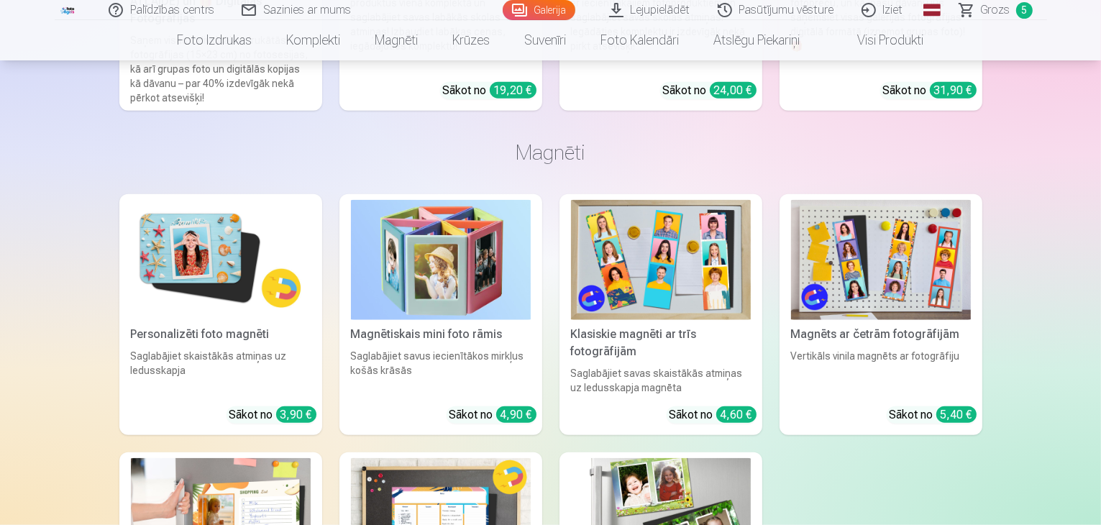
scroll to position [6875, 0]
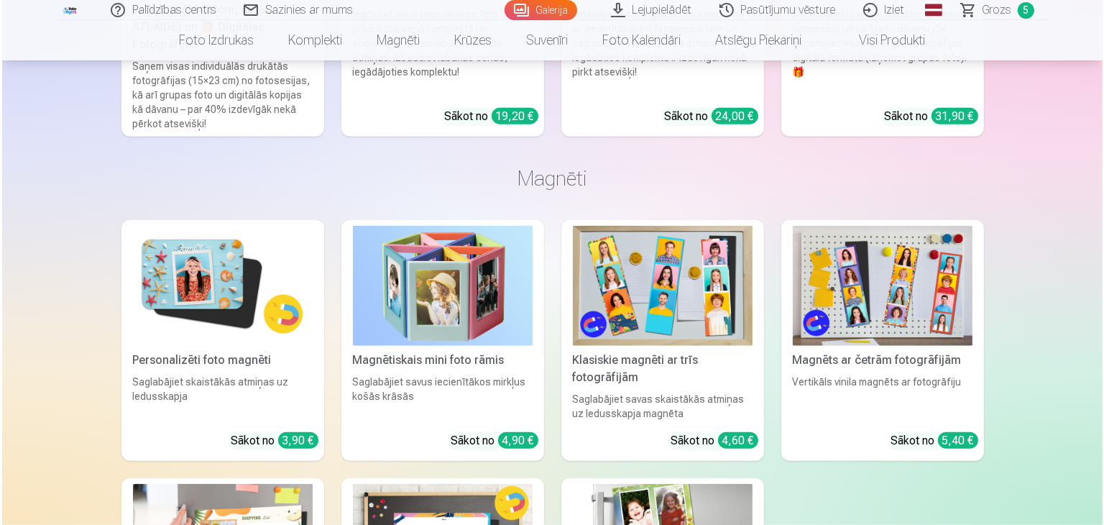
scroll to position [6898, 0]
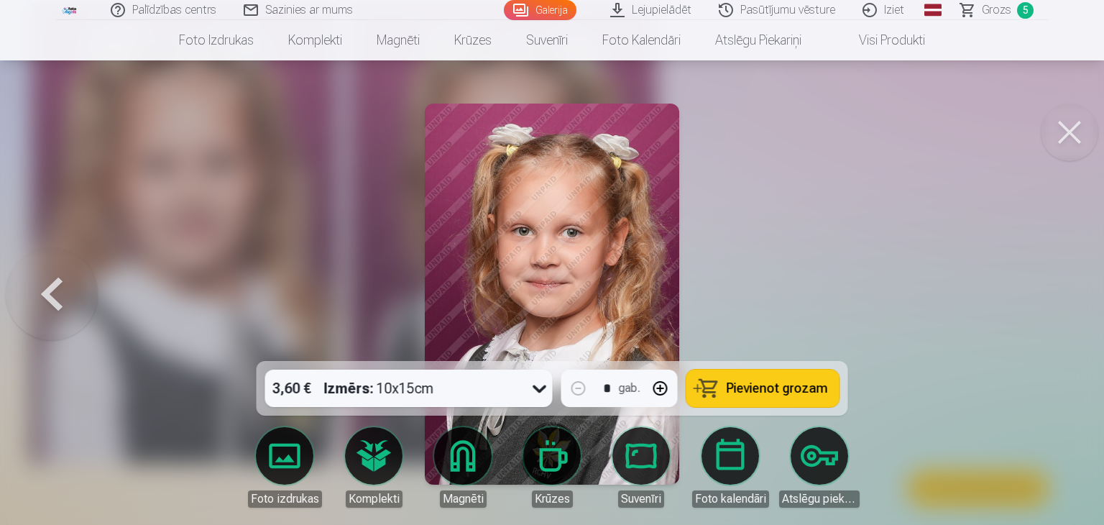
click at [759, 391] on span "Pievienot grozam" at bounding box center [777, 388] width 101 height 13
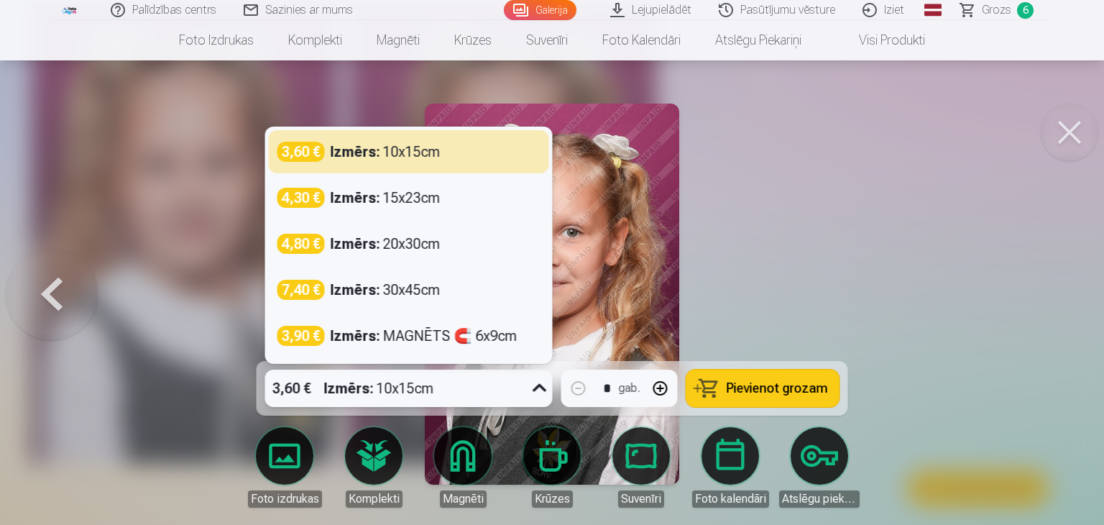
click at [538, 389] on icon at bounding box center [539, 388] width 23 height 23
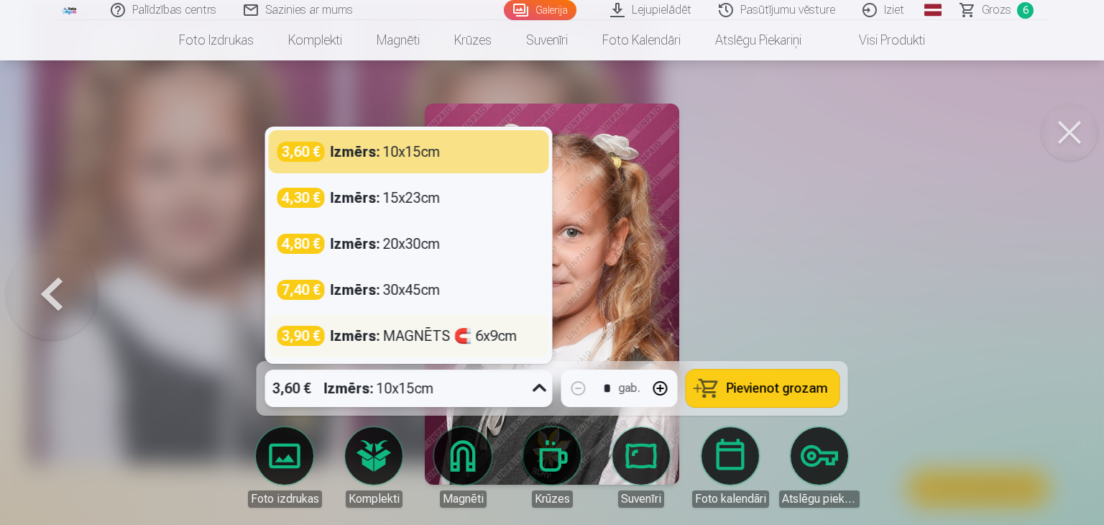
click at [431, 337] on div "Izmērs : MAGNĒTS 🧲 6x9cm" at bounding box center [424, 336] width 187 height 20
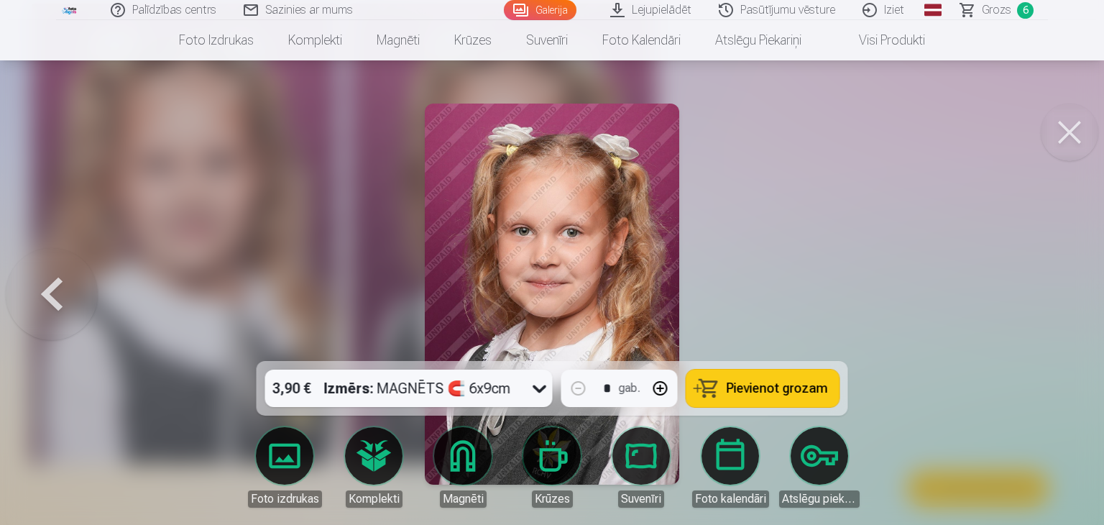
click at [659, 390] on button "button" at bounding box center [660, 388] width 35 height 35
click at [759, 387] on span "Pievienot grozam" at bounding box center [777, 388] width 101 height 13
type input "*"
click at [759, 12] on link "Grozs 8" at bounding box center [997, 10] width 101 height 20
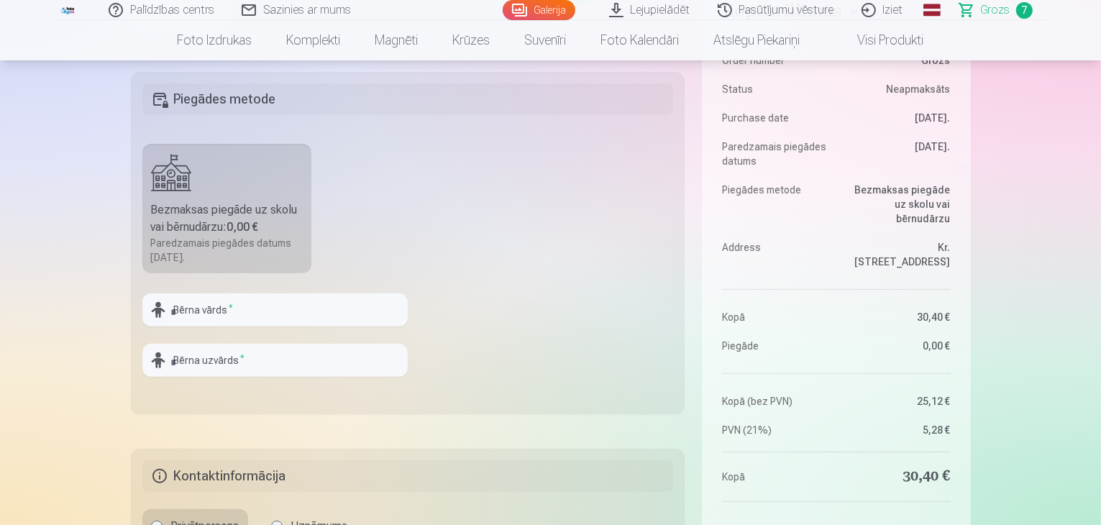
scroll to position [388, 0]
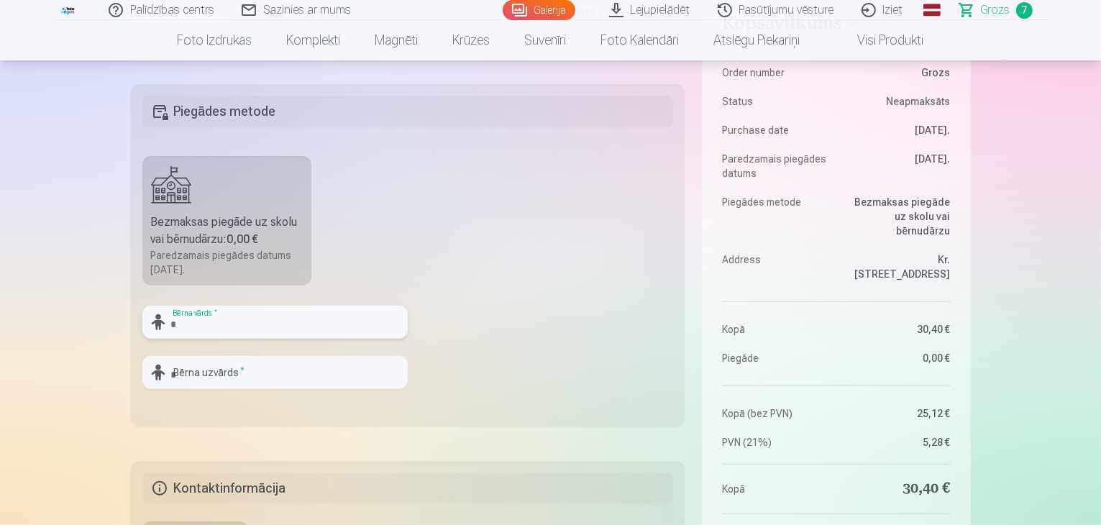
click at [190, 323] on input "text" at bounding box center [274, 322] width 265 height 33
type input "*"
type input "******"
click at [255, 379] on input "text" at bounding box center [274, 372] width 265 height 33
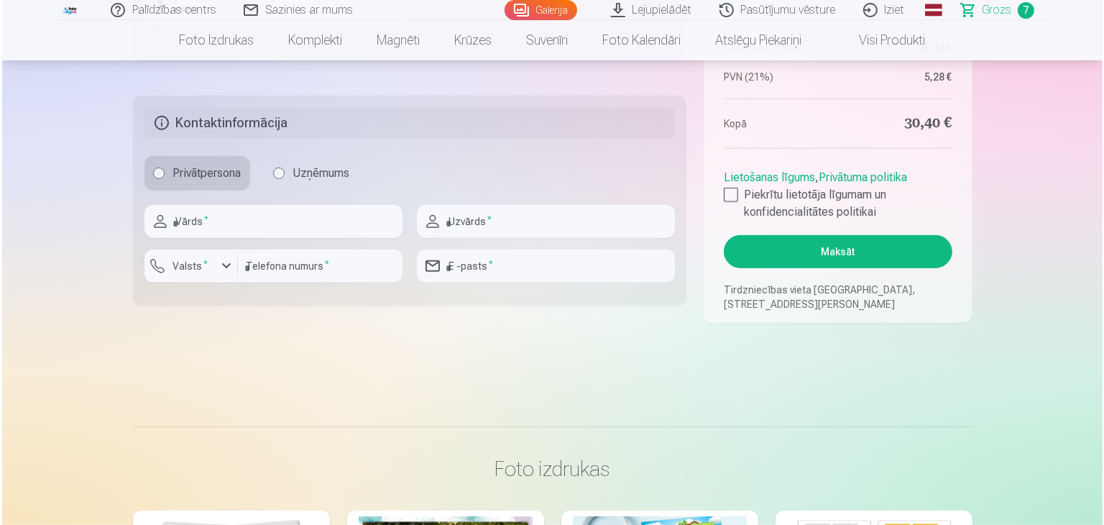
scroll to position [790, 0]
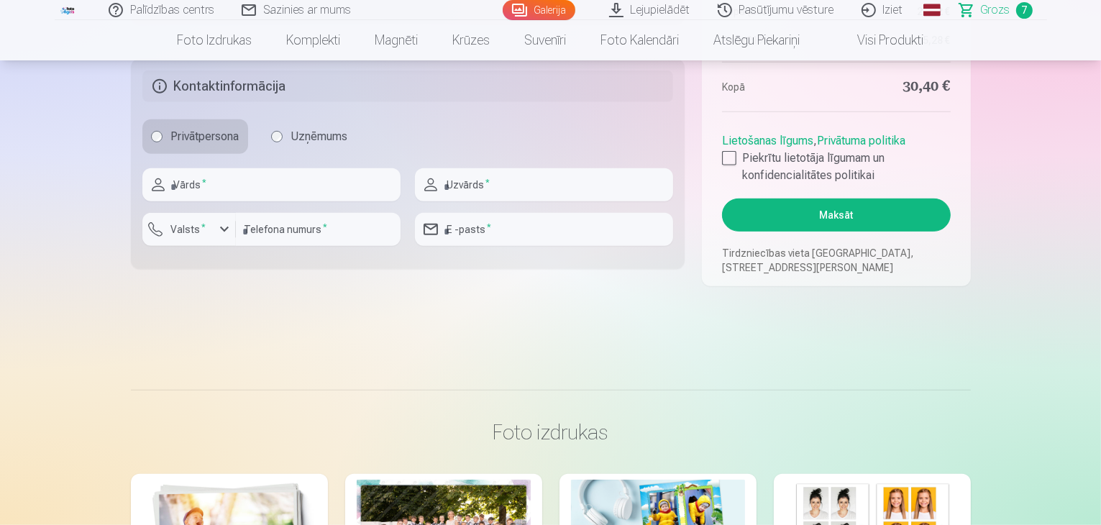
type input "*******"
click at [192, 185] on input "text" at bounding box center [271, 184] width 258 height 33
type input "****"
click at [499, 191] on input "text" at bounding box center [544, 184] width 258 height 33
type input "******"
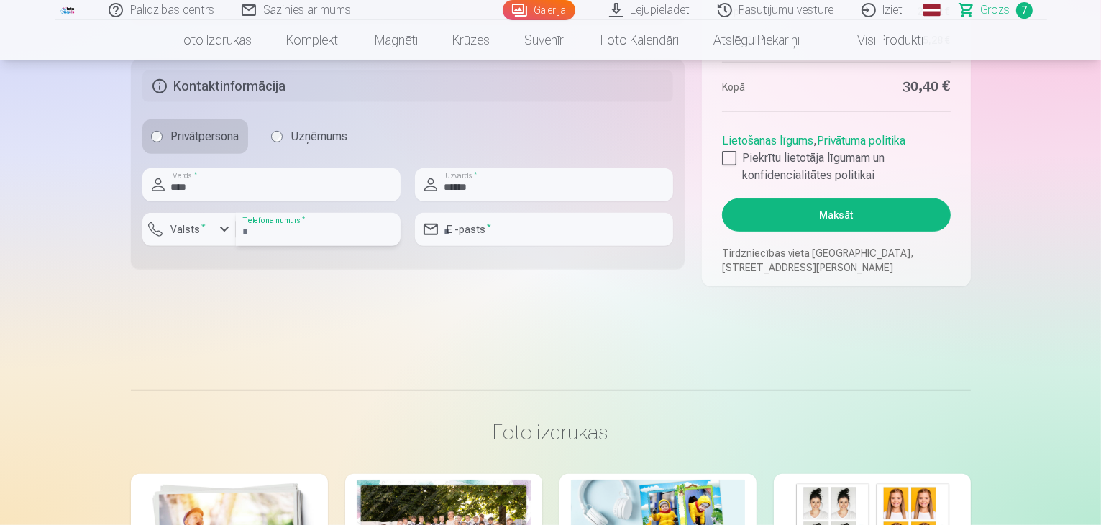
click at [331, 232] on input "number" at bounding box center [318, 229] width 165 height 33
type input "********"
click at [226, 228] on div "button" at bounding box center [224, 229] width 17 height 17
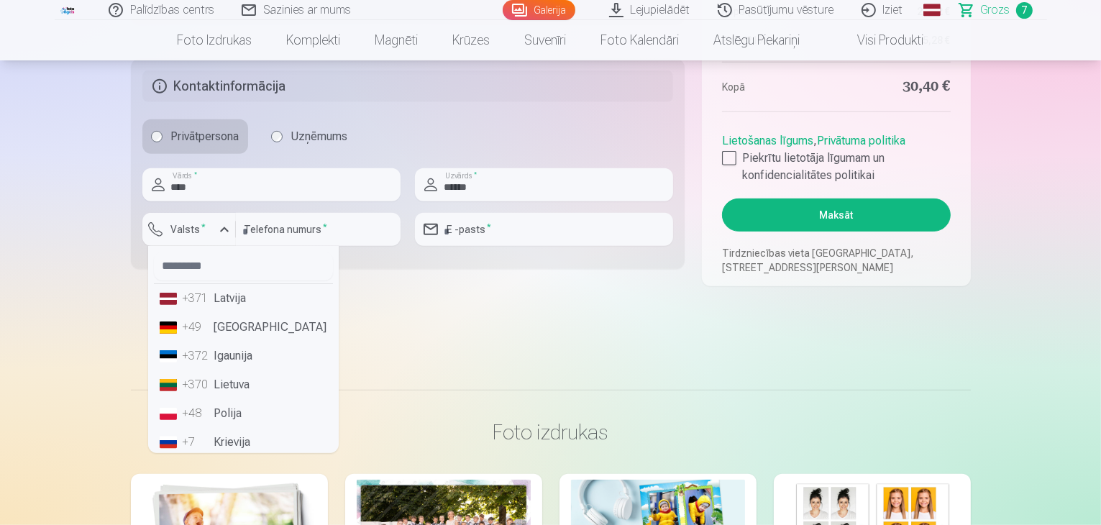
click at [239, 294] on li "+371 Latvija" at bounding box center [243, 298] width 179 height 29
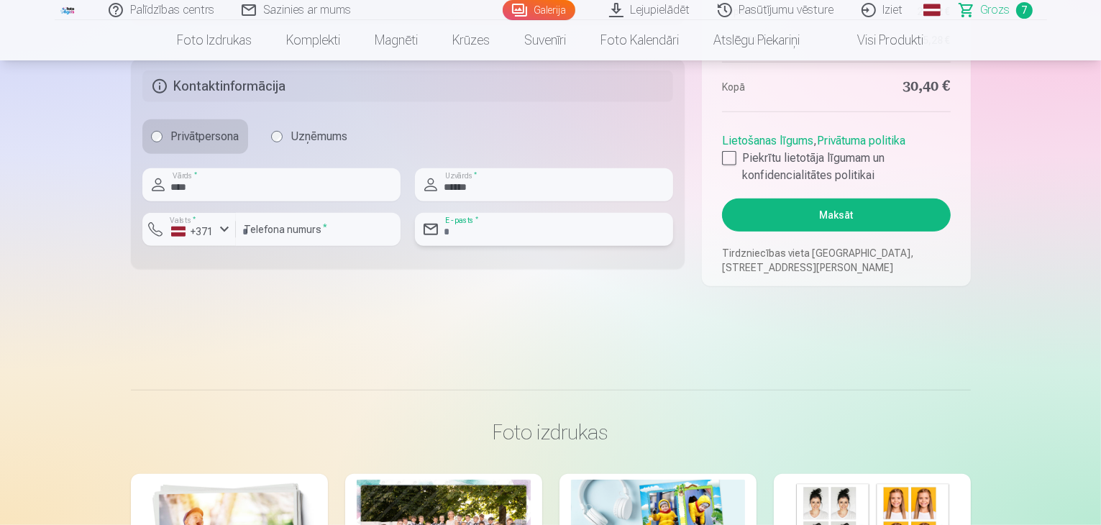
click at [498, 214] on input "email" at bounding box center [544, 229] width 258 height 33
type input "**********"
click at [730, 153] on div at bounding box center [729, 158] width 14 height 14
click at [759, 213] on button "Maksāt" at bounding box center [836, 214] width 228 height 33
